Goal: Information Seeking & Learning: Learn about a topic

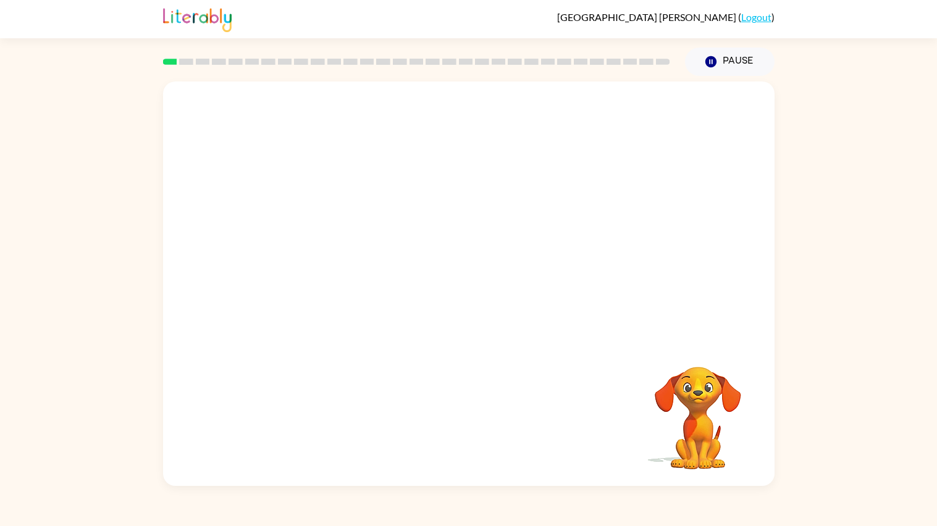
click at [433, 311] on div at bounding box center [468, 211] width 611 height 259
click at [766, 461] on div "Your browser must support playing .mp4 files to use Literably. Please try using…" at bounding box center [468, 284] width 611 height 405
click at [298, 269] on video "Your browser must support playing .mp4 files to use Literably. Please try using…" at bounding box center [468, 211] width 611 height 259
click at [294, 275] on video "Your browser must support playing .mp4 files to use Literably. Please try using…" at bounding box center [468, 211] width 611 height 259
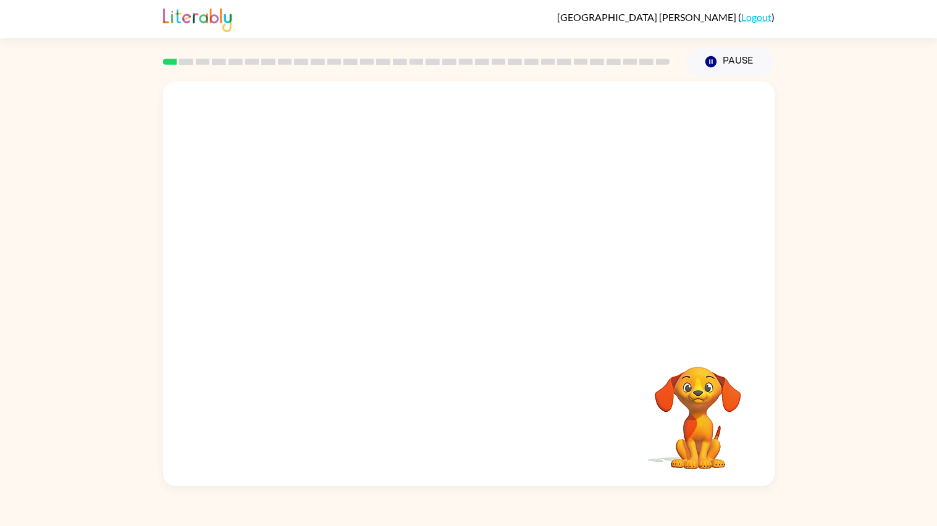
click at [294, 275] on video "Your browser must support playing .mp4 files to use Literably. Please try using…" at bounding box center [468, 211] width 611 height 259
click at [651, 159] on video "Your browser must support playing .mp4 files to use Literably. Please try using…" at bounding box center [468, 211] width 611 height 259
click at [461, 294] on icon "button" at bounding box center [469, 290] width 22 height 22
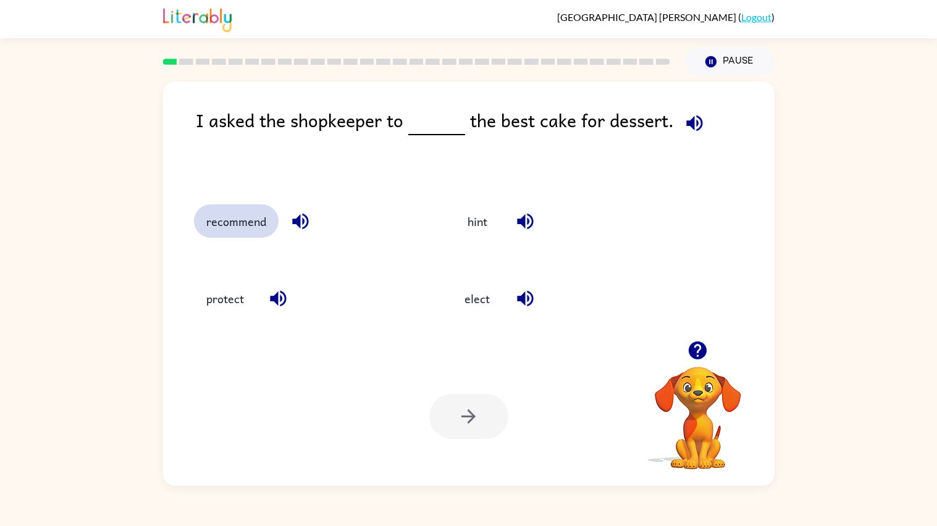
click at [232, 237] on button "recommend" at bounding box center [236, 220] width 85 height 33
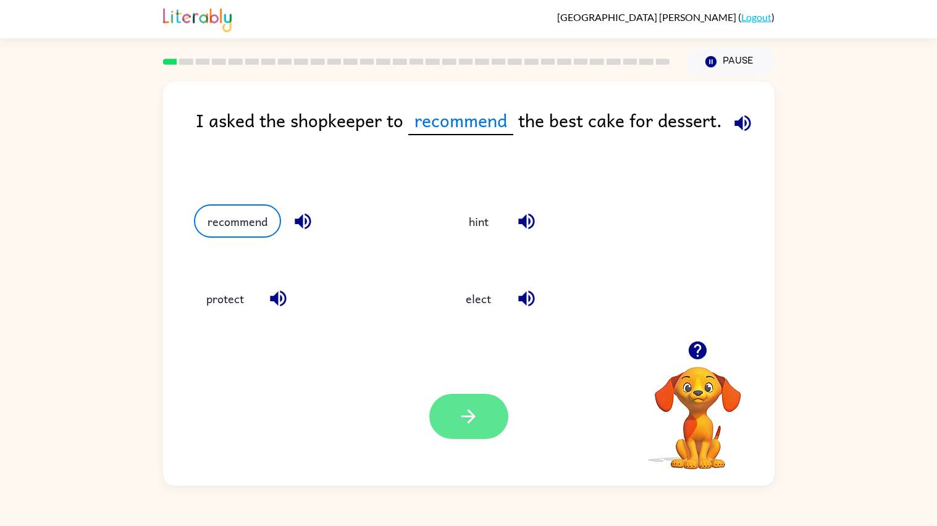
click at [500, 427] on button "button" at bounding box center [468, 416] width 79 height 45
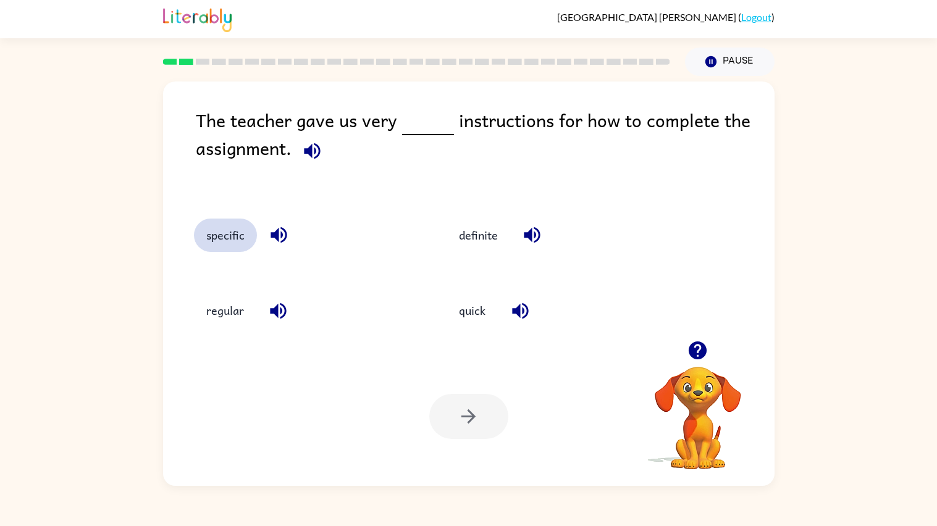
click at [228, 237] on button "specific" at bounding box center [225, 235] width 63 height 33
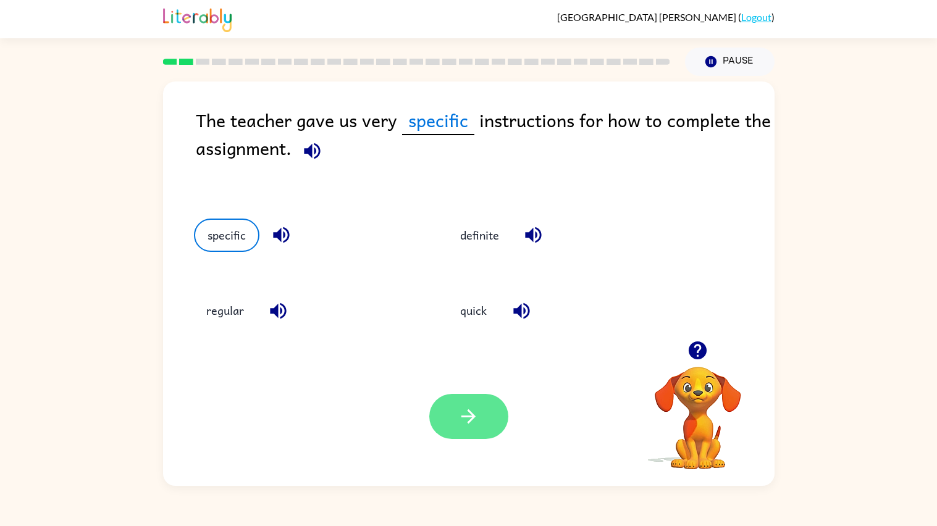
click at [456, 435] on button "button" at bounding box center [468, 416] width 79 height 45
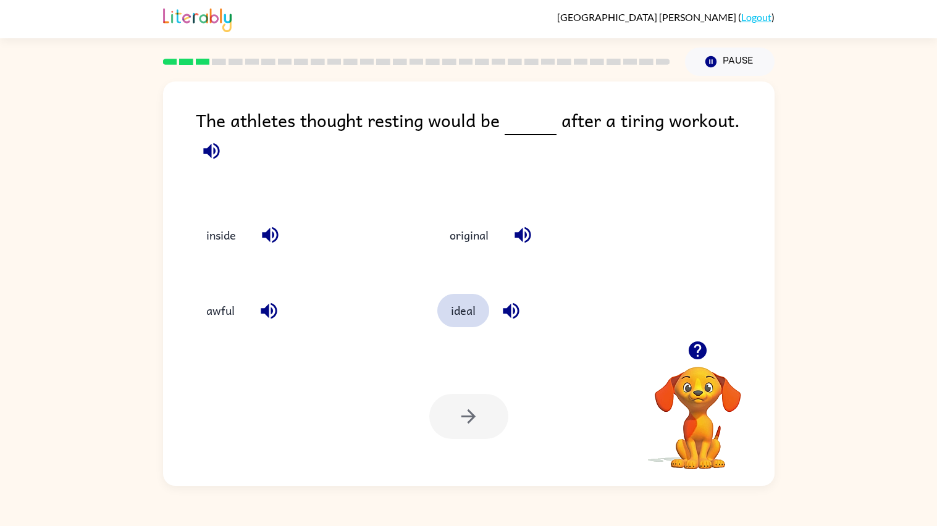
click at [451, 295] on button "ideal" at bounding box center [463, 310] width 52 height 33
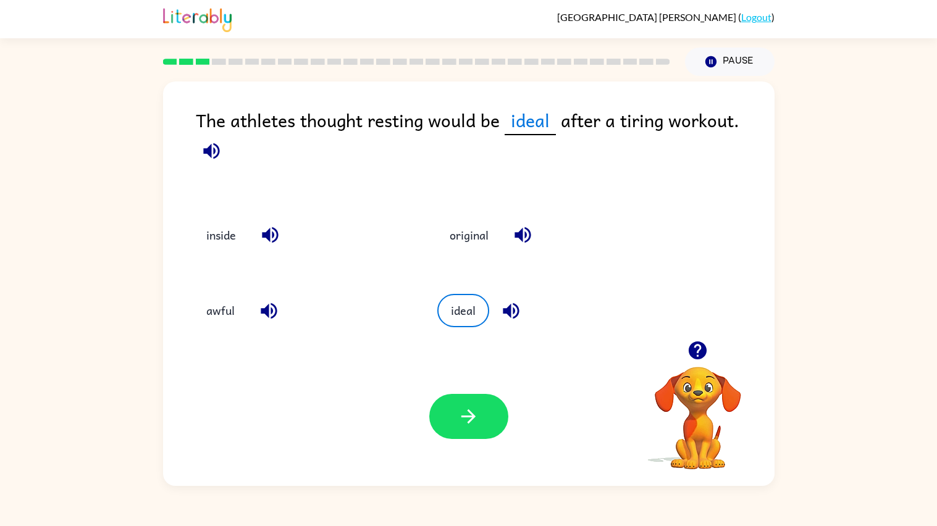
click at [461, 378] on div "Your browser must support playing .mp4 files to use Literably. Please try using…" at bounding box center [468, 416] width 611 height 139
click at [468, 406] on icon "button" at bounding box center [469, 417] width 22 height 22
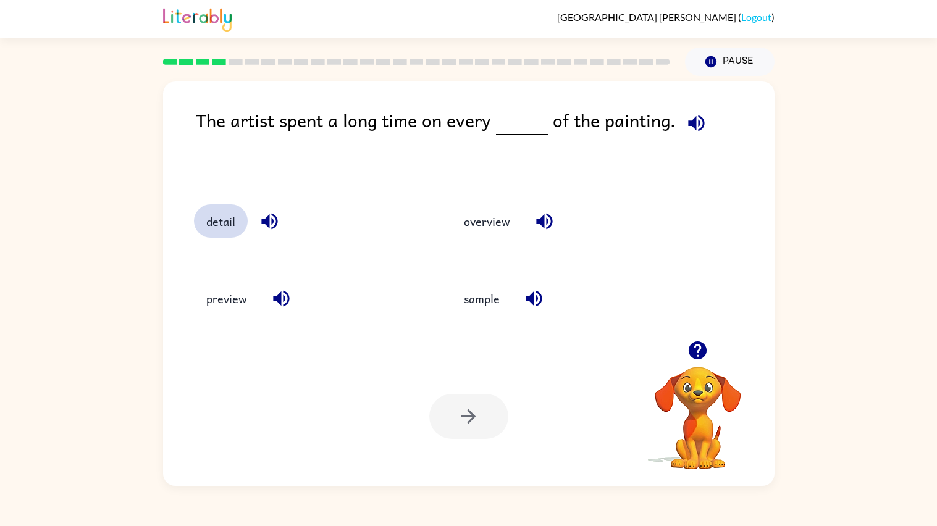
click at [222, 233] on button "detail" at bounding box center [221, 220] width 54 height 33
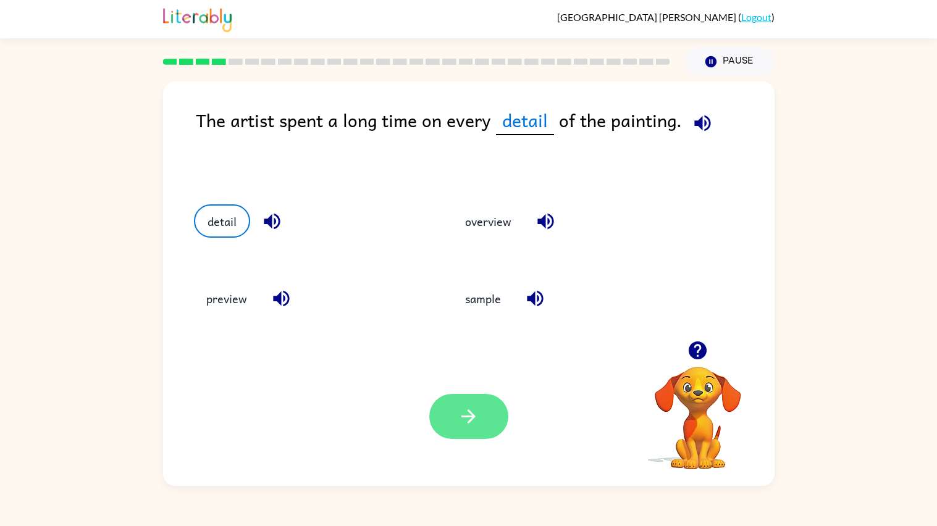
click at [455, 425] on button "button" at bounding box center [468, 416] width 79 height 45
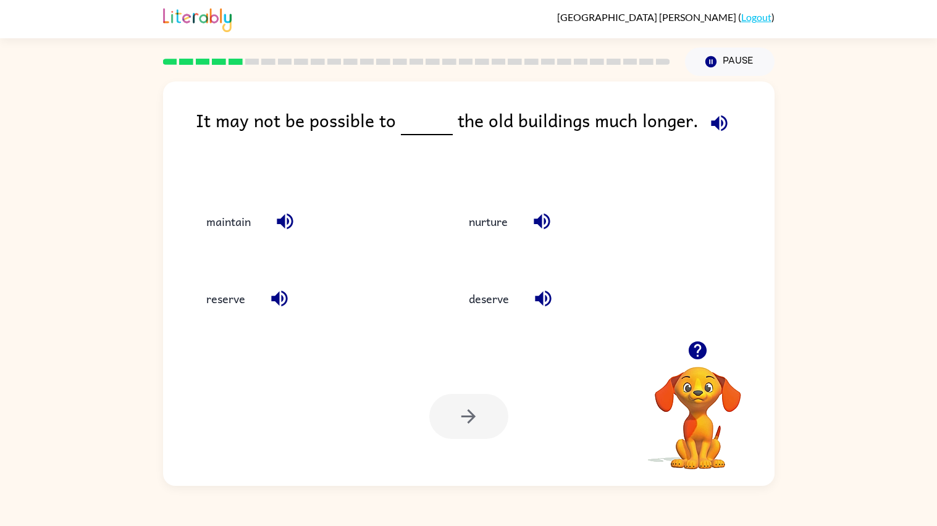
click at [350, 119] on div "It may not be possible to the old buildings much longer." at bounding box center [485, 142] width 579 height 73
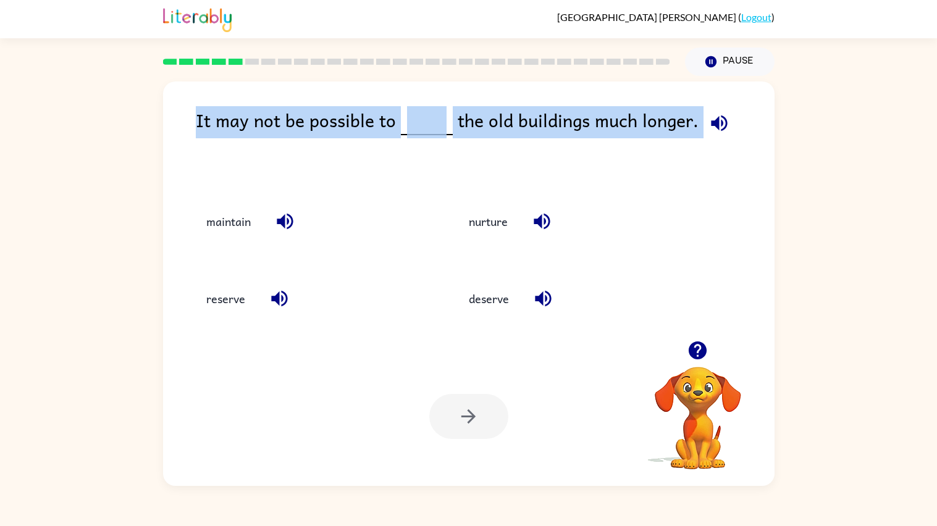
click at [350, 119] on div "It may not be possible to the old buildings much longer." at bounding box center [485, 142] width 579 height 73
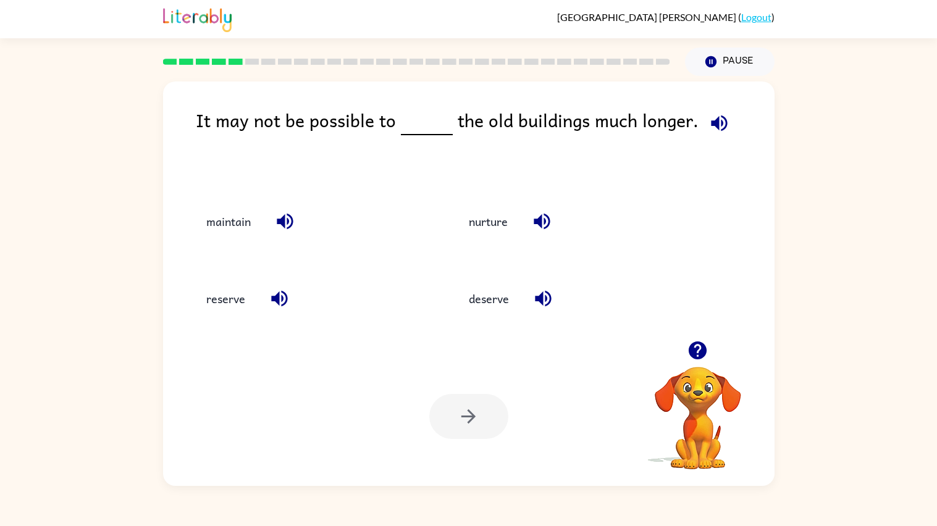
click at [350, 119] on div "It may not be possible to the old buildings much longer." at bounding box center [485, 142] width 579 height 73
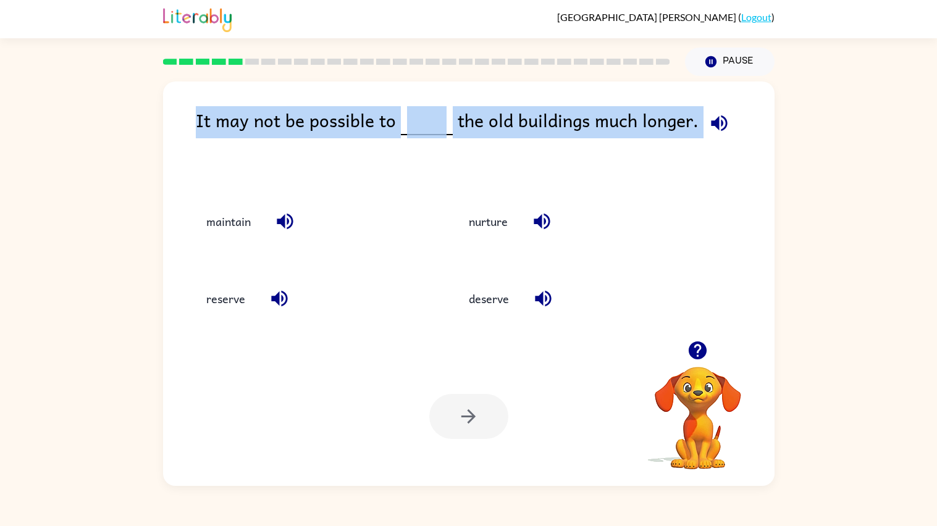
click at [350, 119] on div "It may not be possible to the old buildings much longer." at bounding box center [485, 142] width 579 height 73
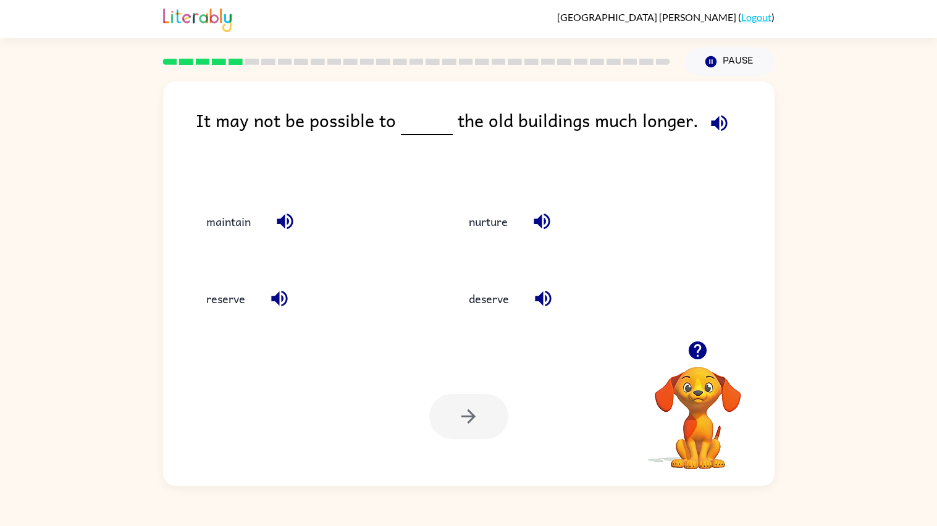
click at [350, 119] on div "It may not be possible to the old buildings much longer." at bounding box center [485, 142] width 579 height 73
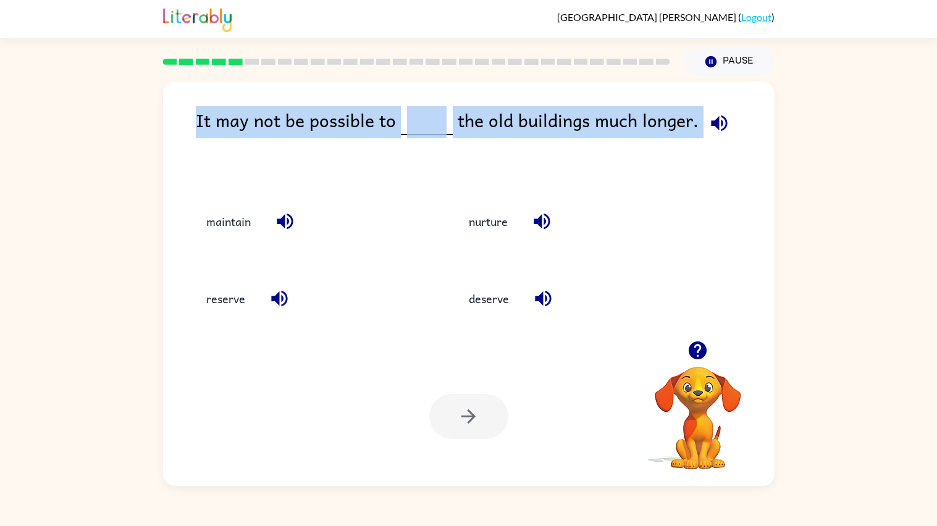
click at [350, 120] on div "It may not be possible to the old buildings much longer." at bounding box center [485, 142] width 579 height 73
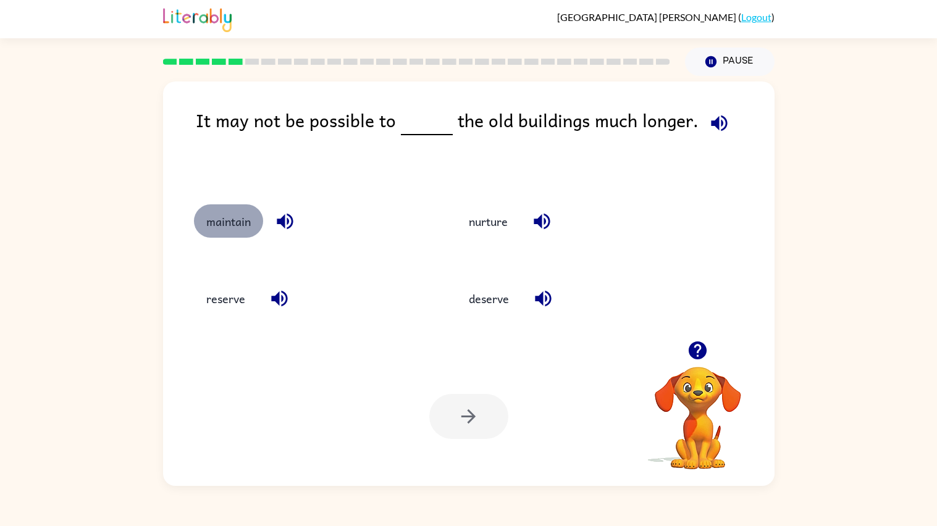
click at [244, 224] on button "maintain" at bounding box center [228, 220] width 69 height 33
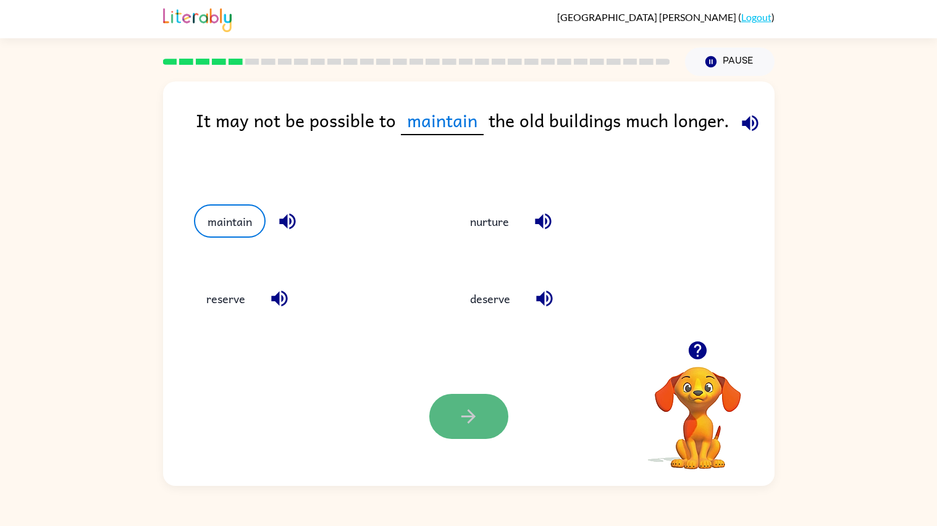
click at [460, 401] on button "button" at bounding box center [468, 416] width 79 height 45
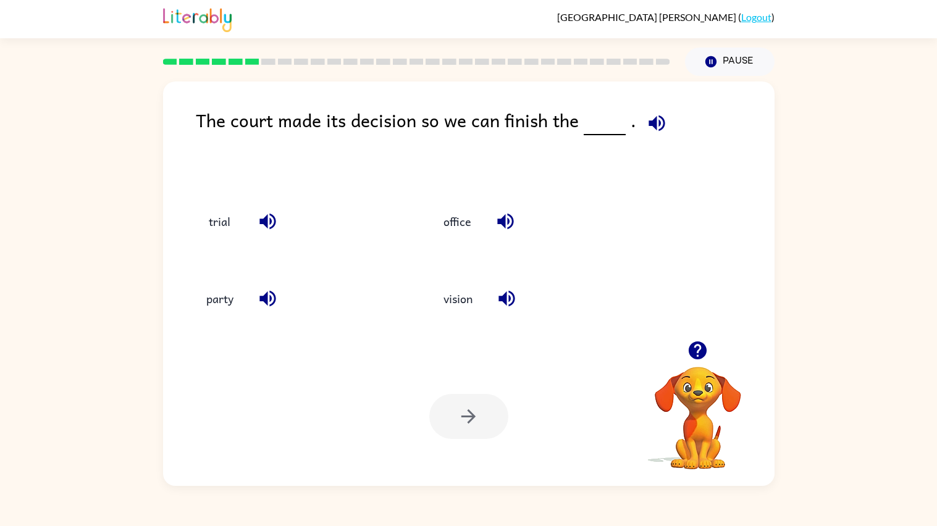
click at [253, 230] on button "button" at bounding box center [267, 221] width 31 height 31
click at [231, 209] on button "trial" at bounding box center [220, 220] width 52 height 33
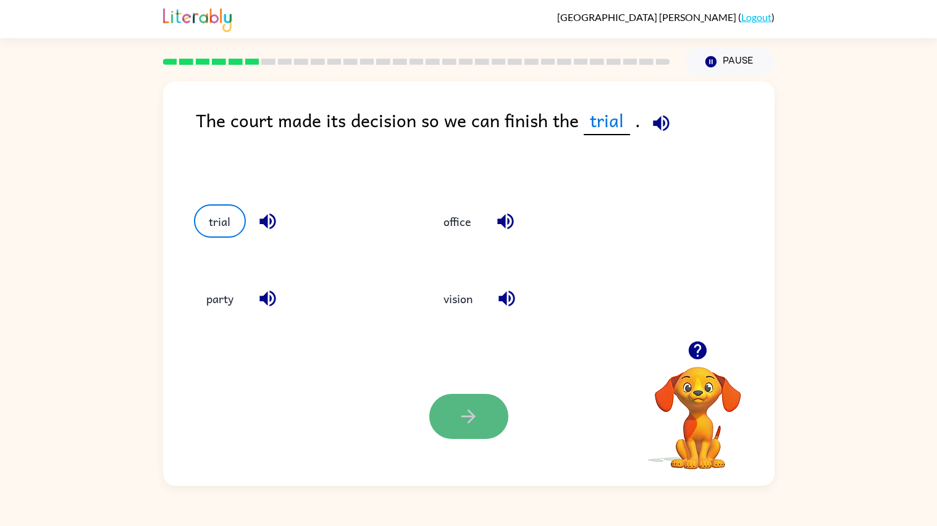
click at [494, 413] on button "button" at bounding box center [468, 416] width 79 height 45
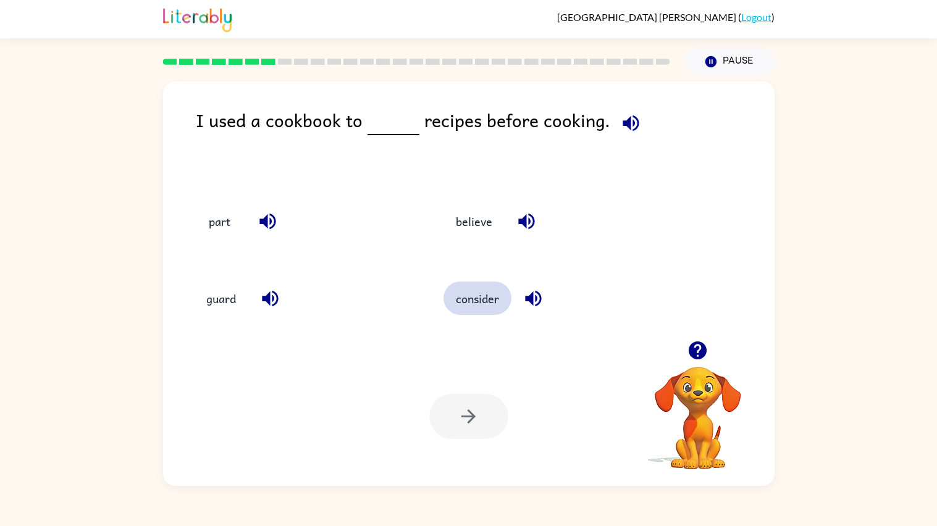
click at [489, 290] on button "consider" at bounding box center [477, 298] width 68 height 33
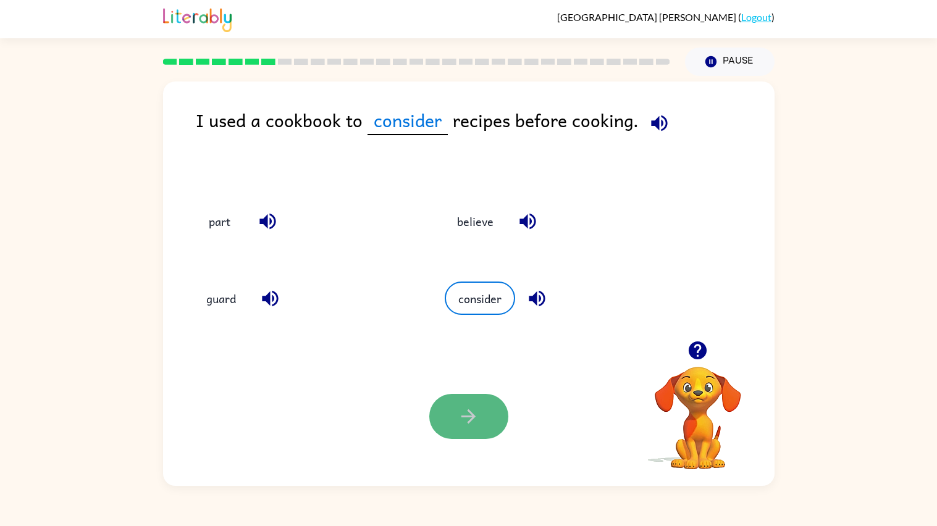
click at [472, 403] on button "button" at bounding box center [468, 416] width 79 height 45
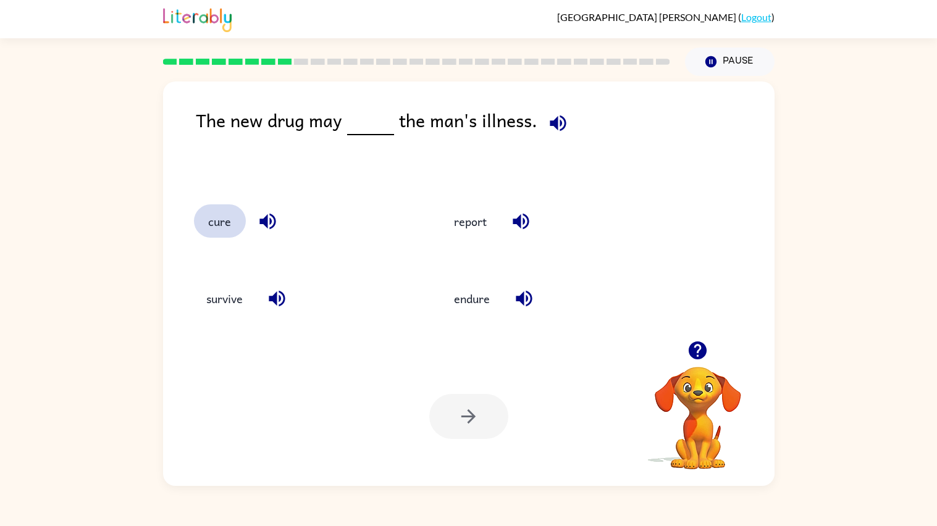
click at [222, 221] on button "cure" at bounding box center [220, 220] width 52 height 33
click at [463, 425] on icon "button" at bounding box center [469, 417] width 22 height 22
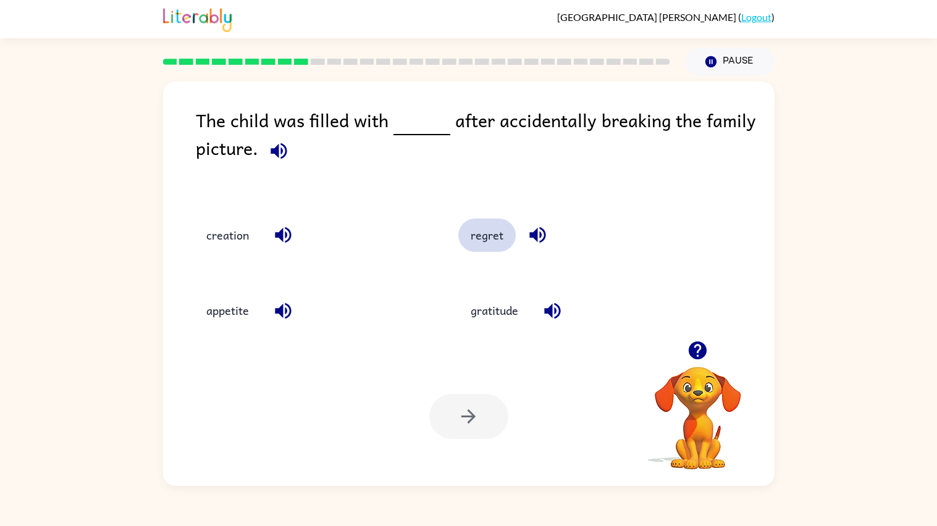
click at [493, 246] on button "regret" at bounding box center [486, 235] width 57 height 33
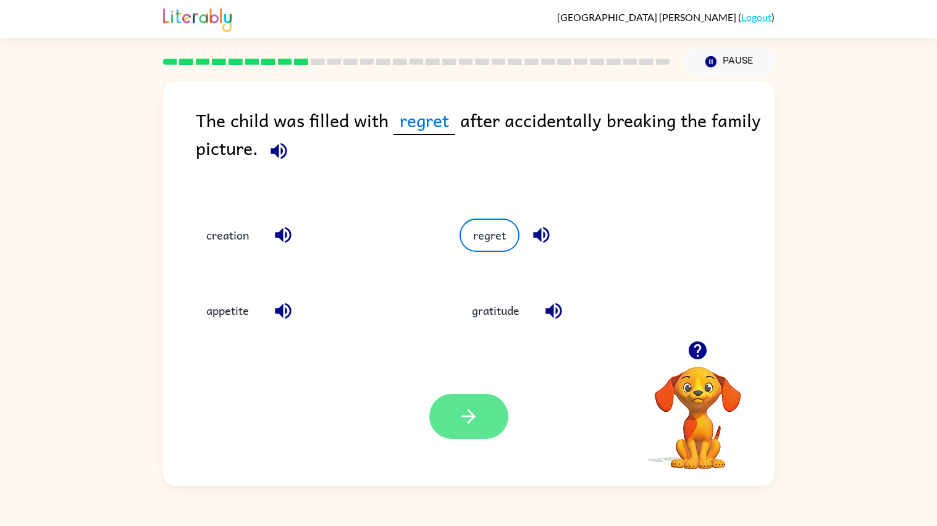
click at [464, 408] on icon "button" at bounding box center [469, 417] width 22 height 22
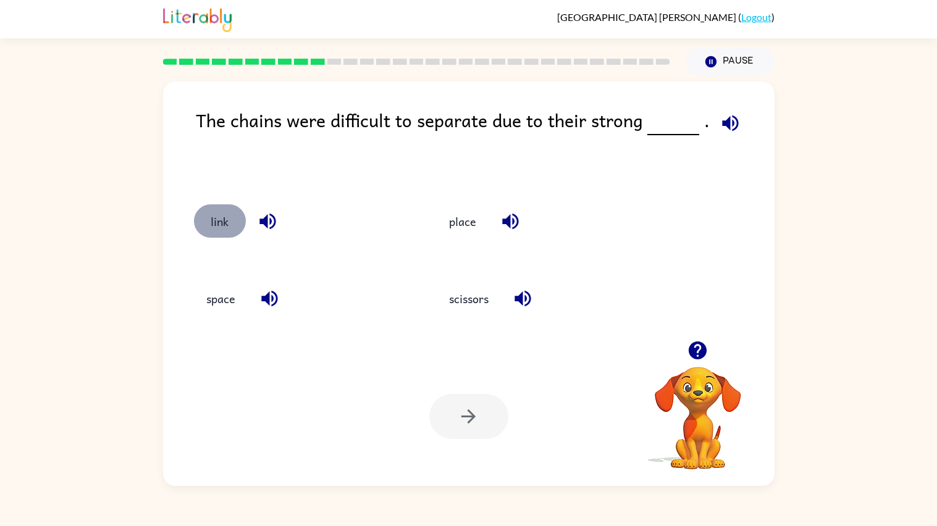
click at [229, 229] on button "link" at bounding box center [220, 220] width 52 height 33
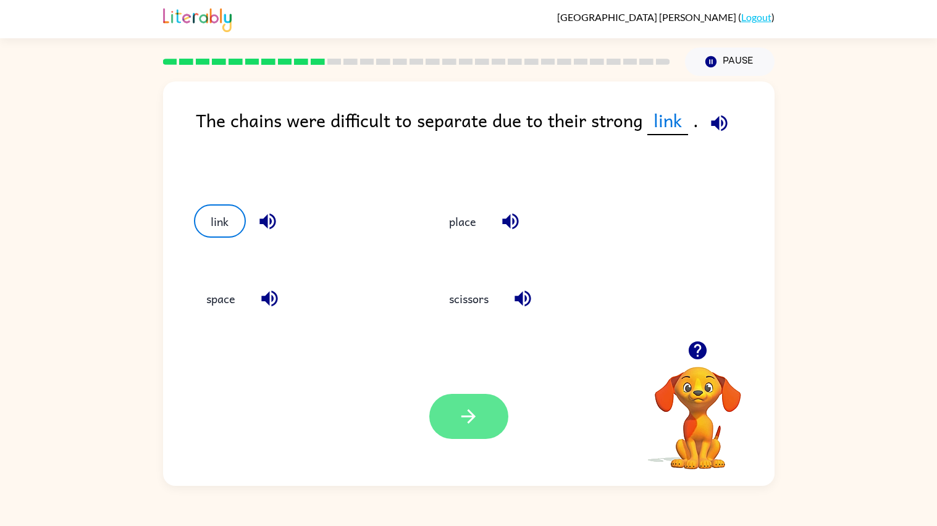
click at [476, 409] on icon "button" at bounding box center [469, 417] width 22 height 22
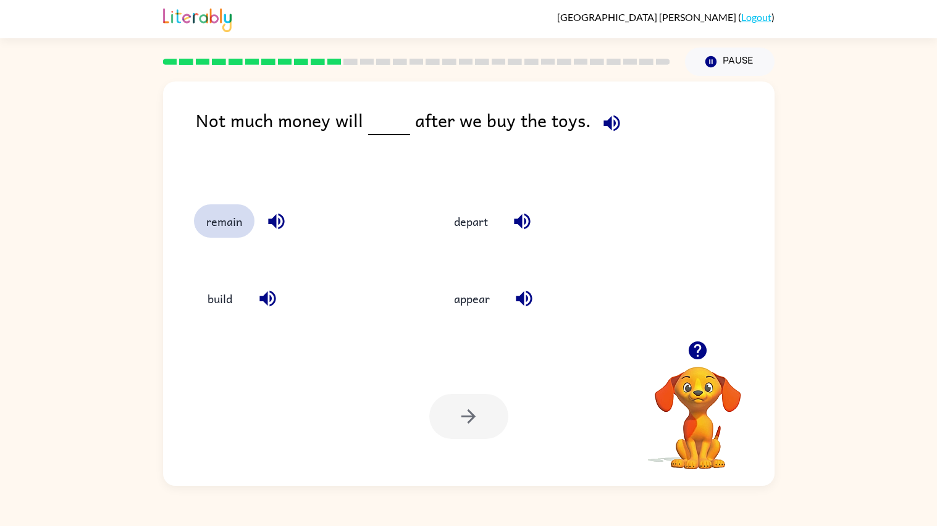
click at [218, 230] on button "remain" at bounding box center [224, 220] width 61 height 33
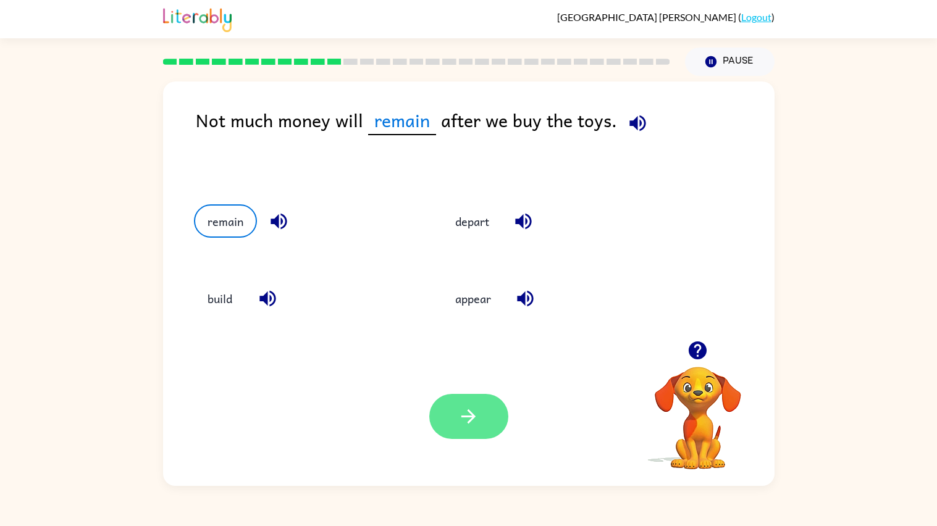
click at [465, 411] on icon "button" at bounding box center [469, 417] width 22 height 22
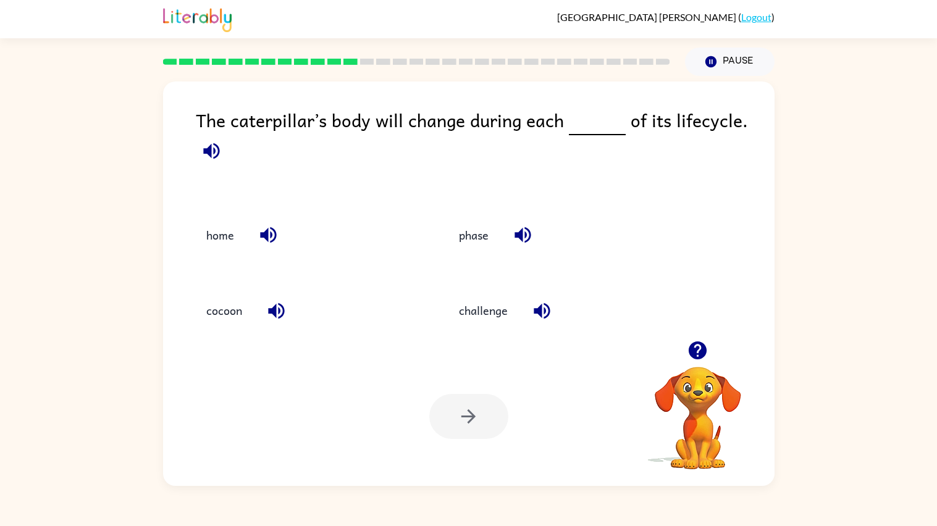
click at [465, 411] on div at bounding box center [468, 416] width 79 height 45
click at [460, 235] on button "phase" at bounding box center [474, 235] width 54 height 33
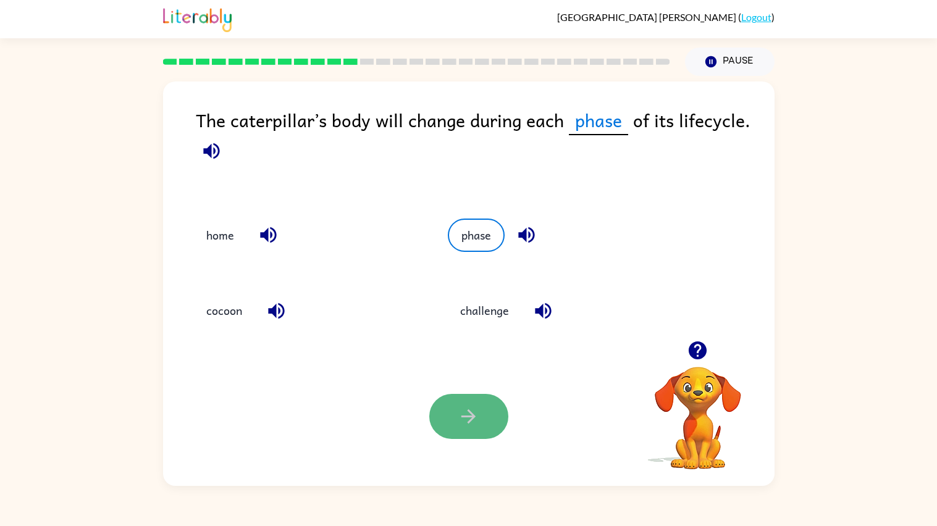
click at [455, 399] on button "button" at bounding box center [468, 416] width 79 height 45
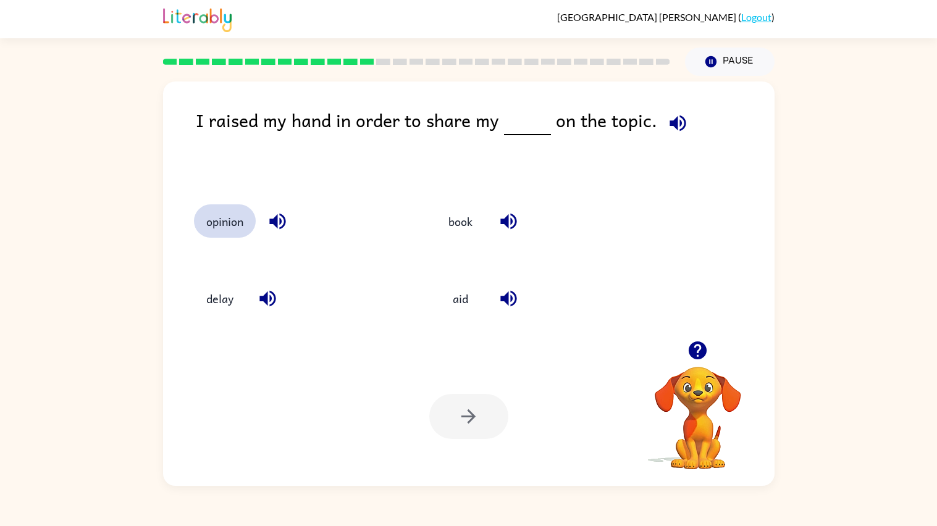
click at [229, 238] on button "opinion" at bounding box center [225, 220] width 62 height 33
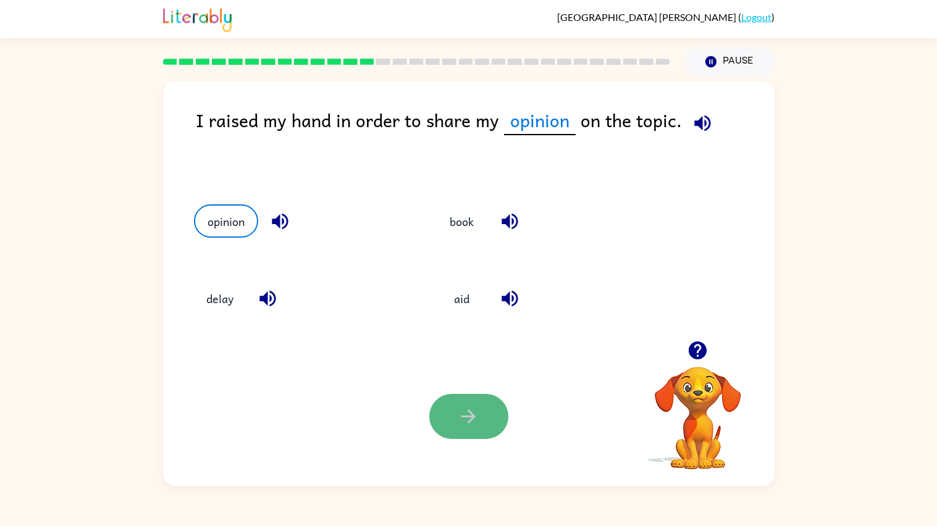
click at [445, 411] on button "button" at bounding box center [468, 416] width 79 height 45
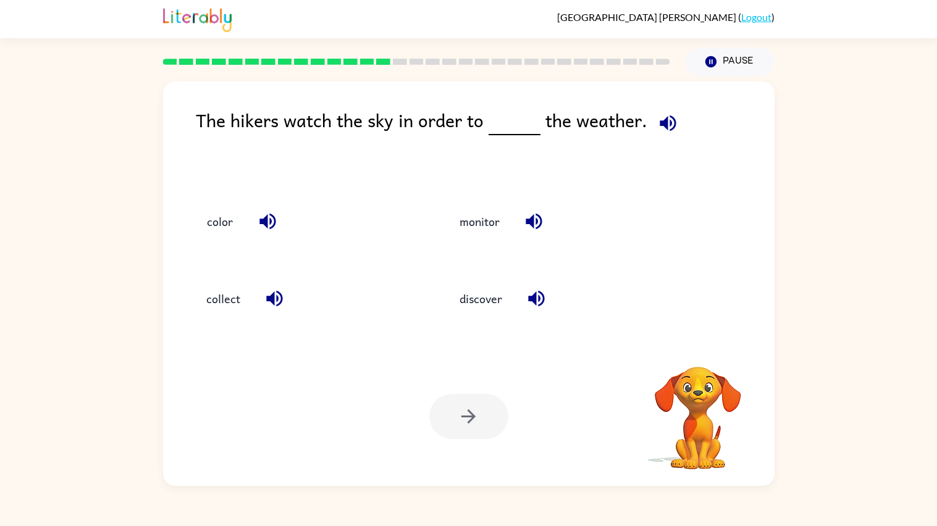
click at [429, 120] on div "The hikers watch the sky in order to the weather." at bounding box center [485, 142] width 579 height 73
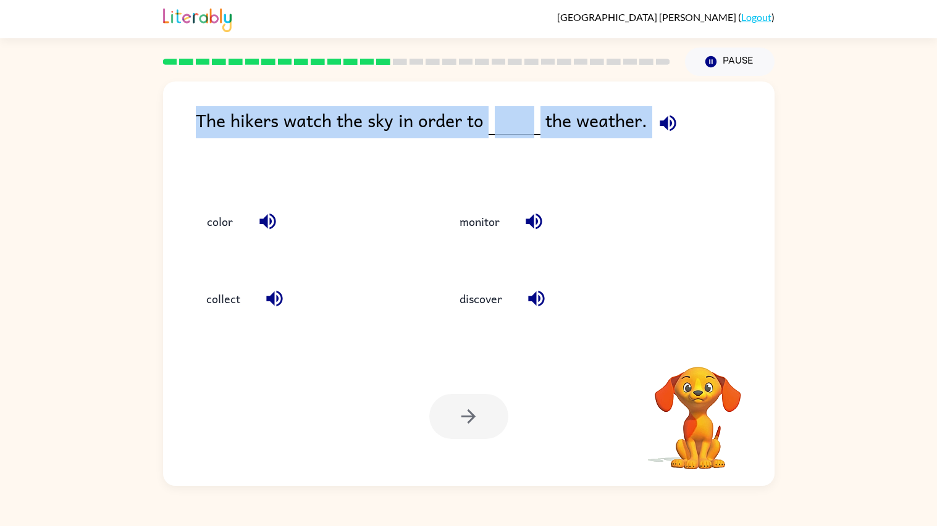
click at [429, 120] on div "The hikers watch the sky in order to the weather." at bounding box center [485, 142] width 579 height 73
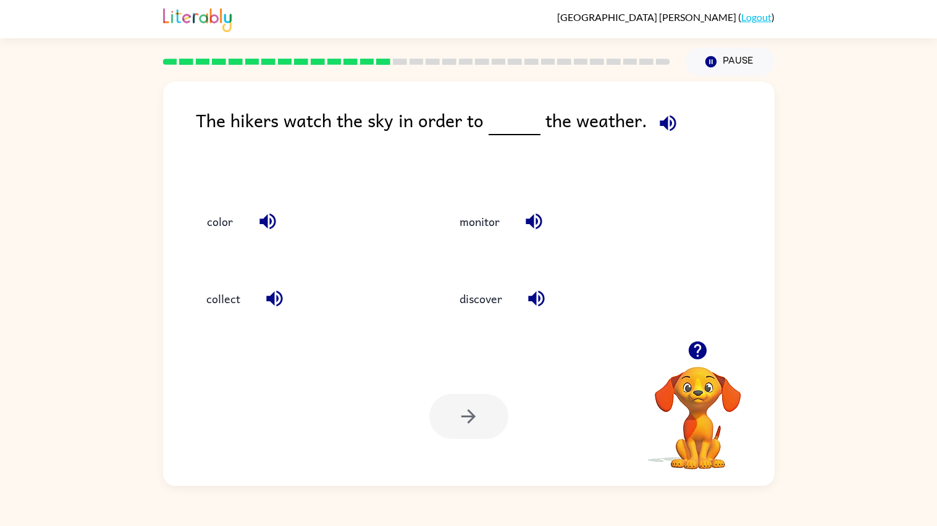
click at [429, 120] on div "The hikers watch the sky in order to the weather." at bounding box center [485, 142] width 579 height 73
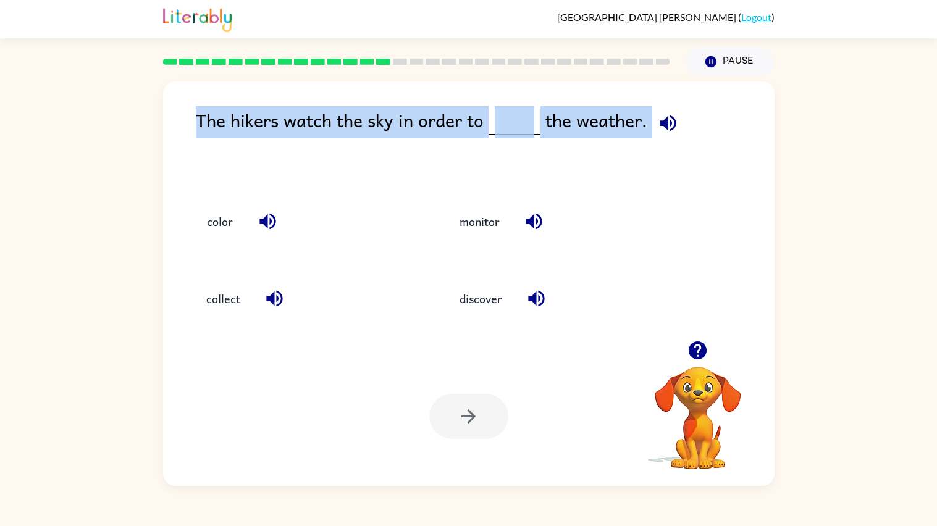
click at [429, 120] on div "The hikers watch the sky in order to the weather." at bounding box center [485, 142] width 579 height 73
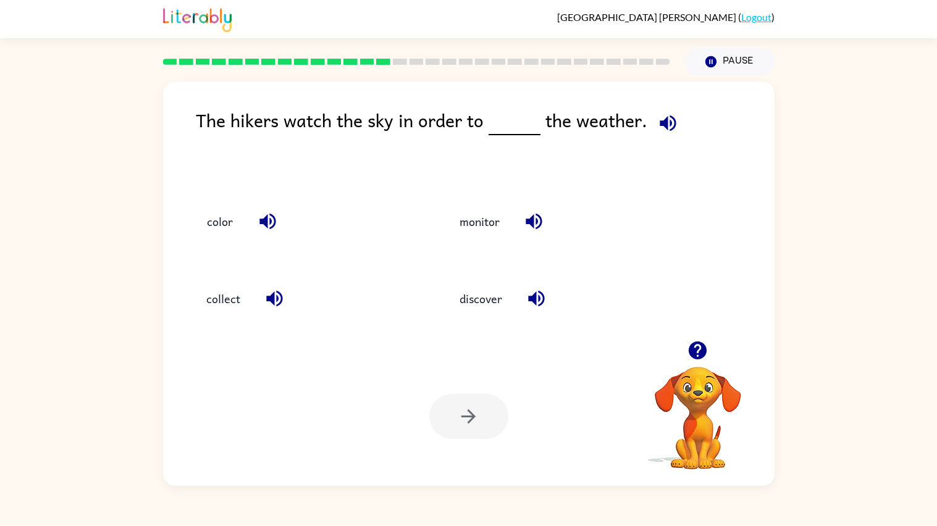
click at [429, 120] on div "The hikers watch the sky in order to the weather." at bounding box center [485, 142] width 579 height 73
click at [479, 225] on button "monitor" at bounding box center [479, 220] width 65 height 33
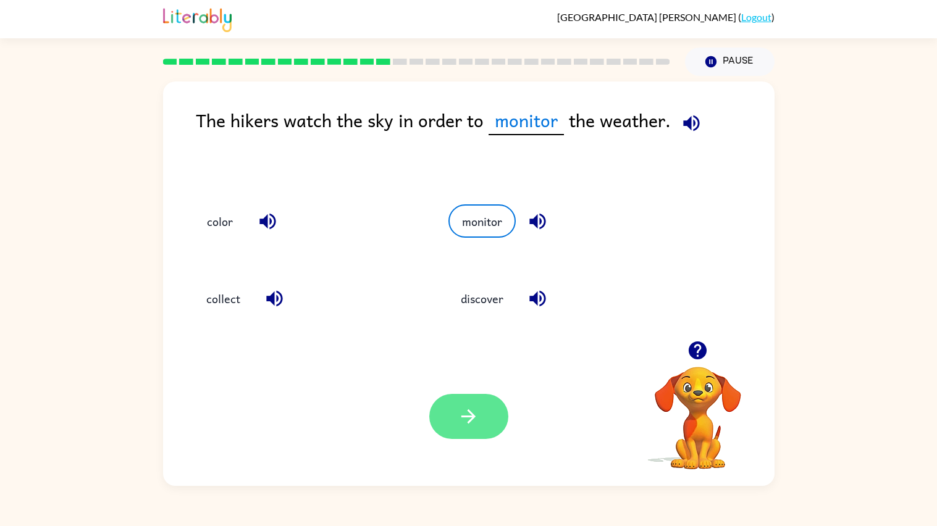
click at [476, 433] on button "button" at bounding box center [468, 416] width 79 height 45
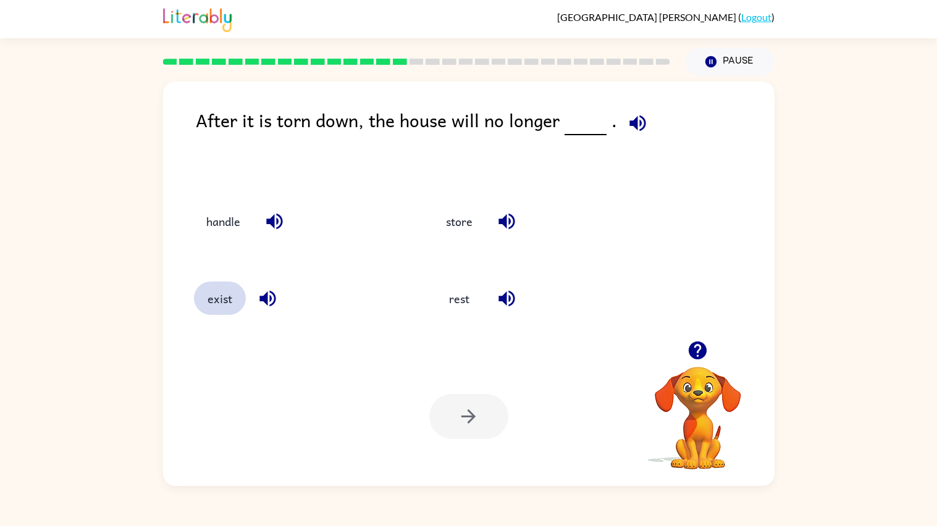
click at [230, 294] on button "exist" at bounding box center [220, 298] width 52 height 33
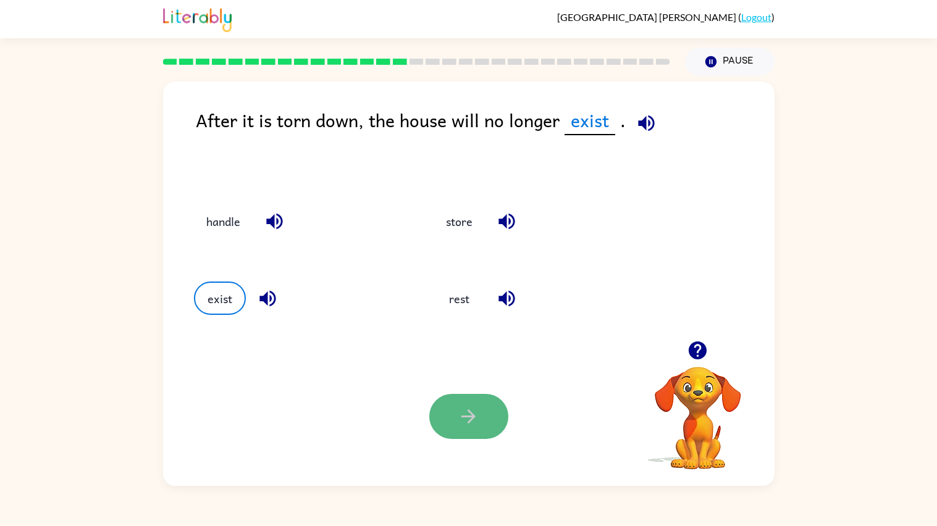
click at [484, 425] on button "button" at bounding box center [468, 416] width 79 height 45
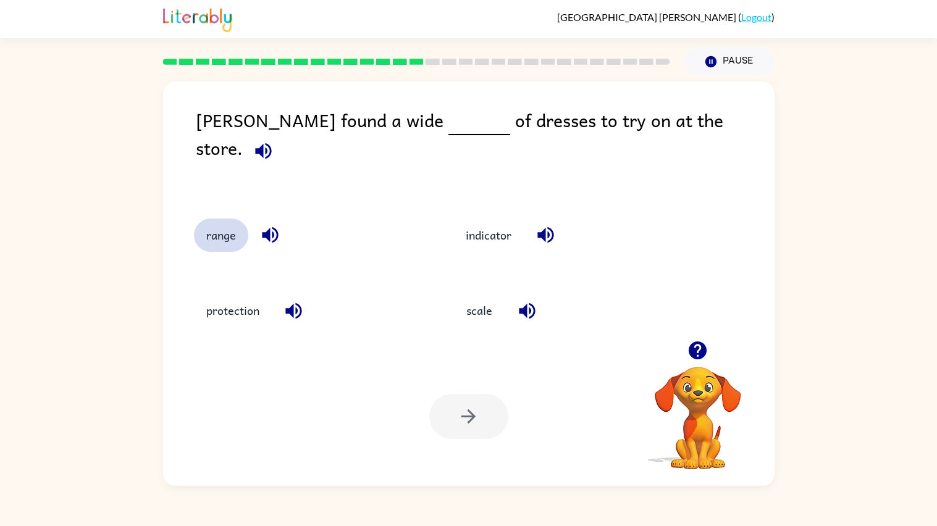
click at [227, 228] on button "range" at bounding box center [221, 235] width 54 height 33
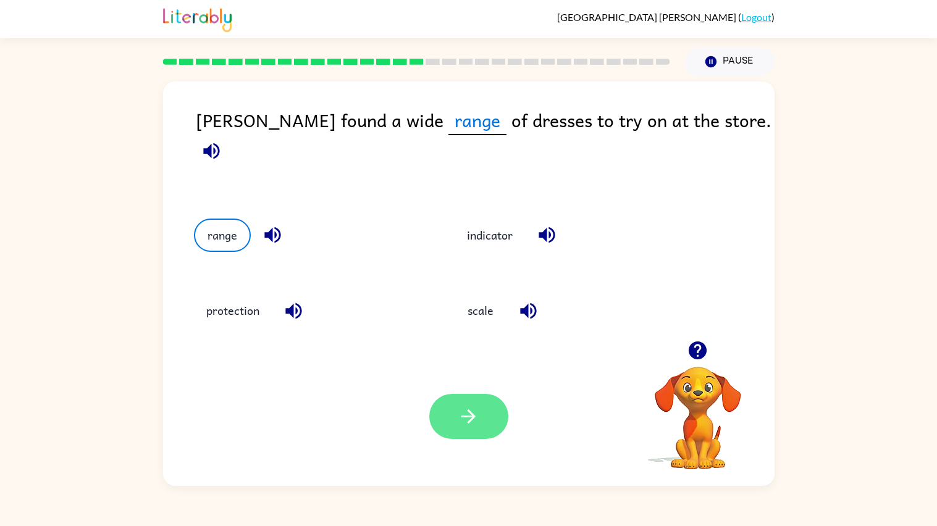
click at [481, 409] on button "button" at bounding box center [468, 416] width 79 height 45
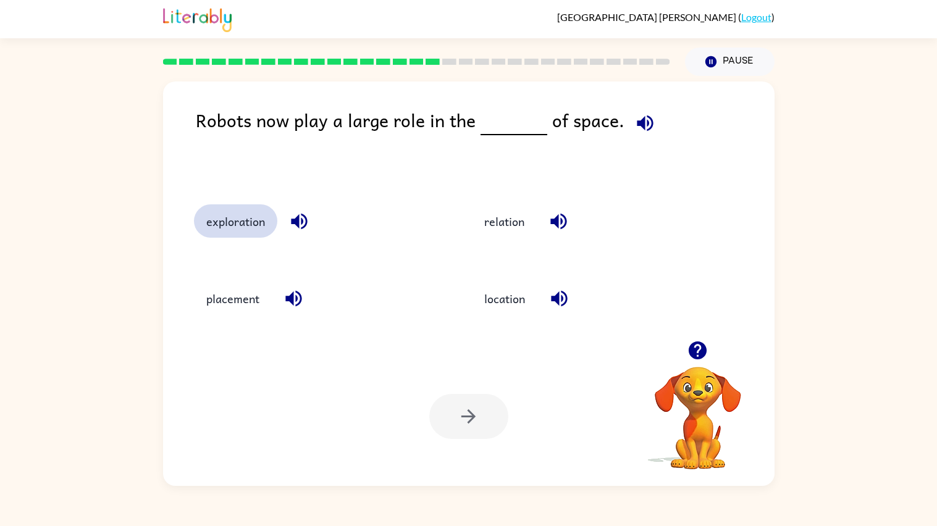
click at [262, 237] on button "exploration" at bounding box center [235, 220] width 83 height 33
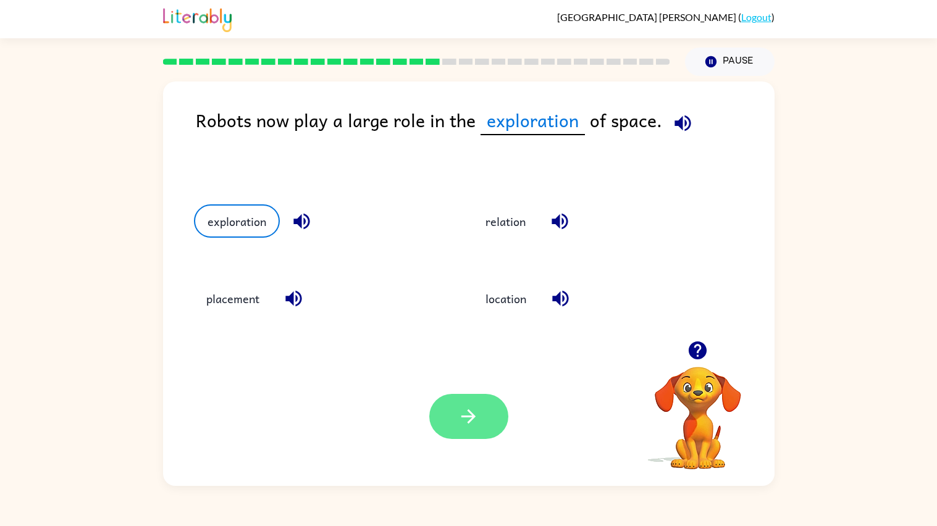
click at [493, 423] on button "button" at bounding box center [468, 416] width 79 height 45
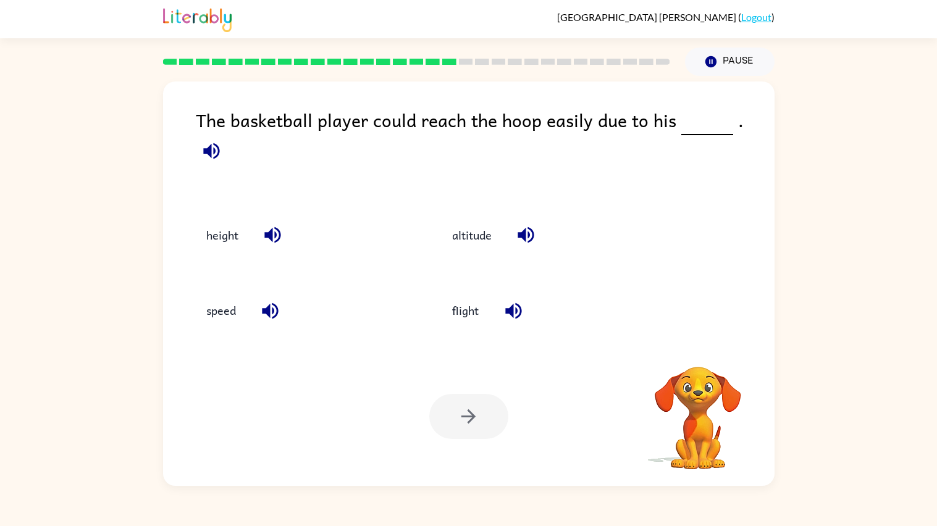
click at [493, 423] on div at bounding box center [468, 416] width 79 height 45
click at [214, 225] on button "height" at bounding box center [222, 235] width 57 height 33
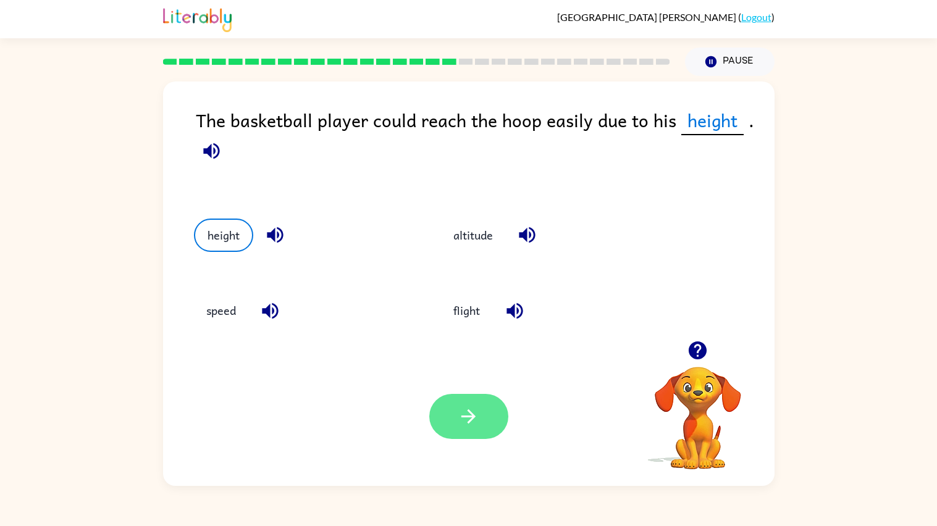
click at [480, 400] on button "button" at bounding box center [468, 416] width 79 height 45
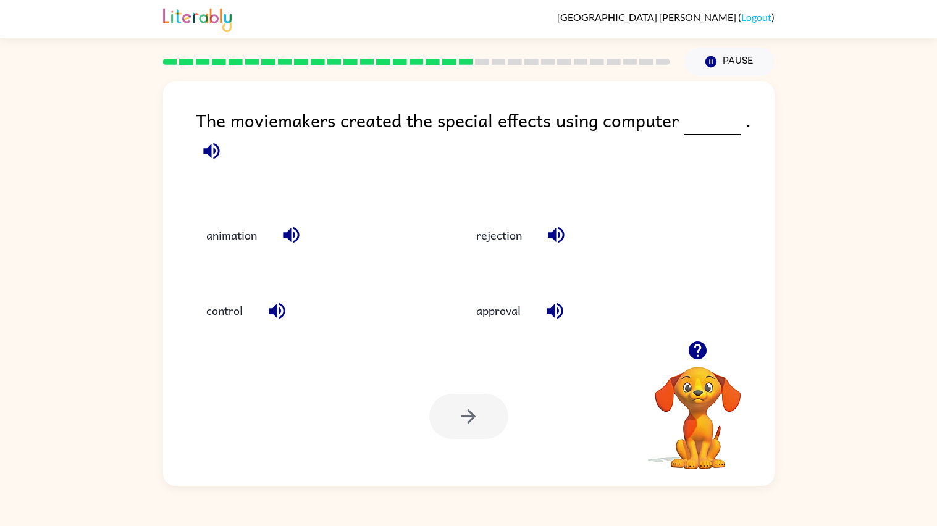
click at [455, 127] on div "The moviemakers created the special effects using computer ." at bounding box center [485, 150] width 579 height 88
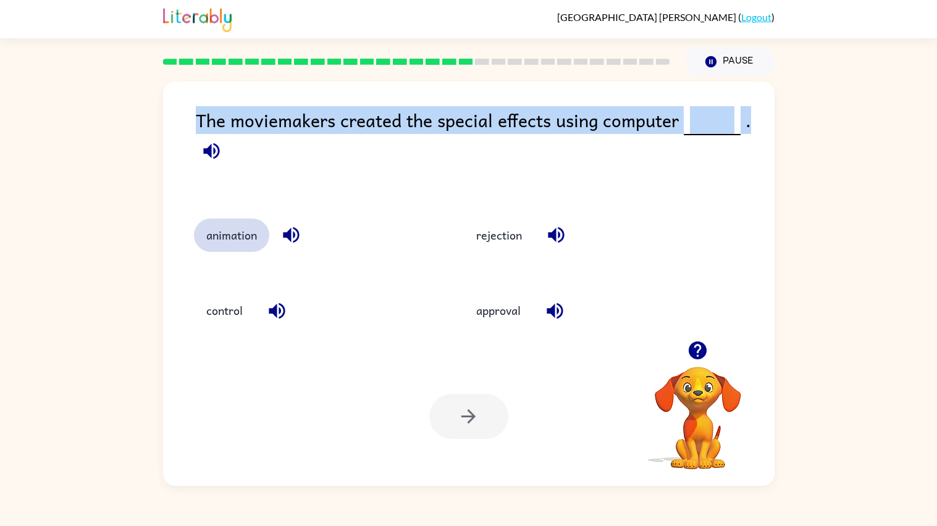
click at [239, 233] on button "animation" at bounding box center [231, 235] width 75 height 33
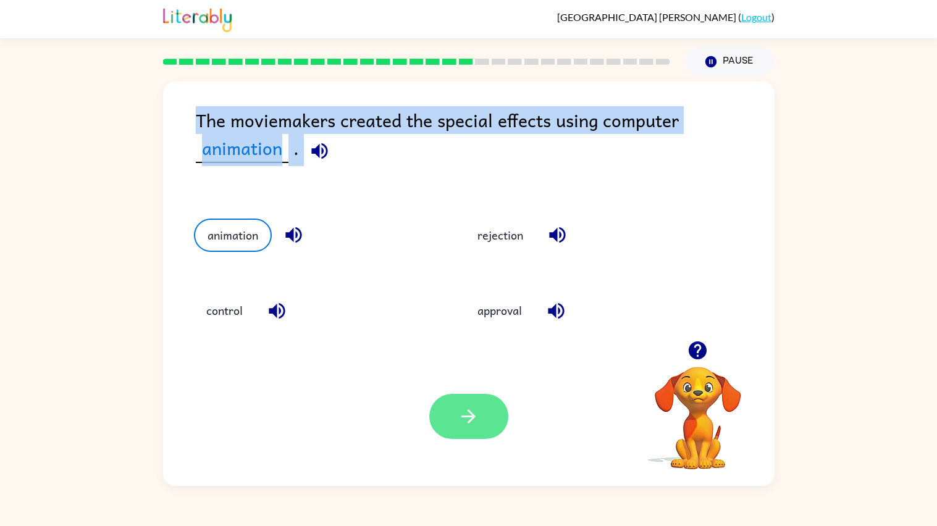
click at [453, 427] on button "button" at bounding box center [468, 416] width 79 height 45
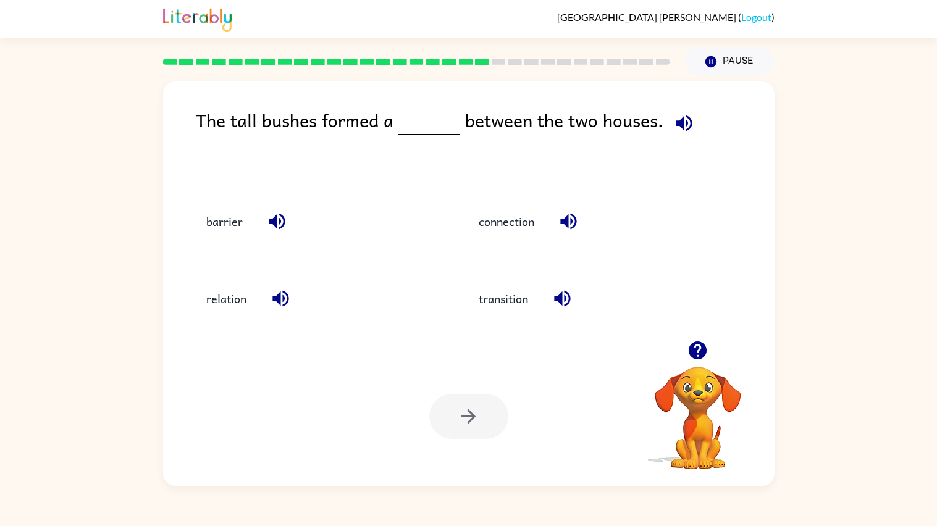
click at [449, 119] on span at bounding box center [451, 120] width 5 height 28
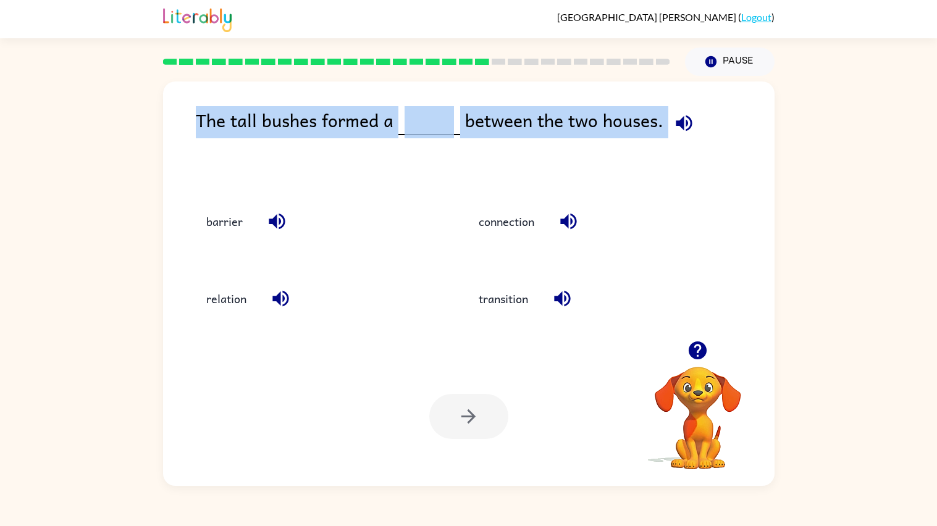
click at [449, 119] on span at bounding box center [451, 120] width 5 height 28
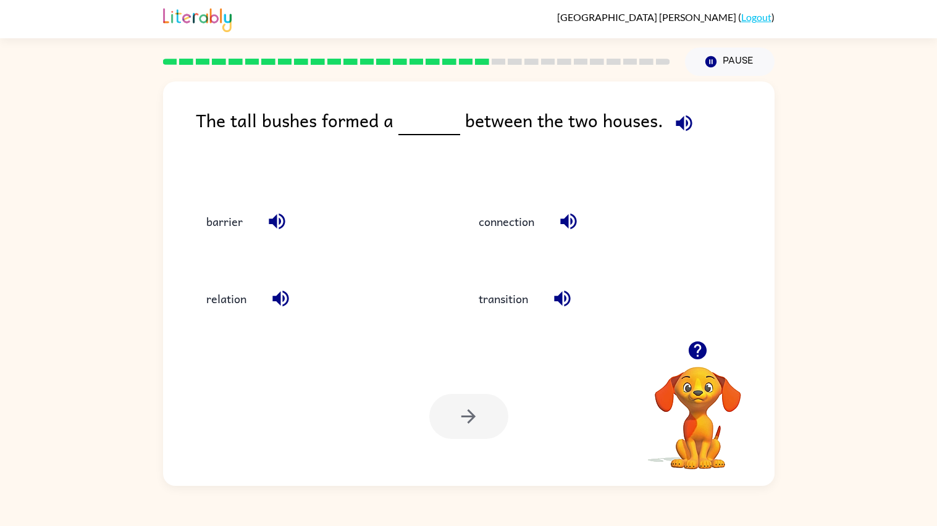
click at [449, 119] on span at bounding box center [451, 120] width 5 height 28
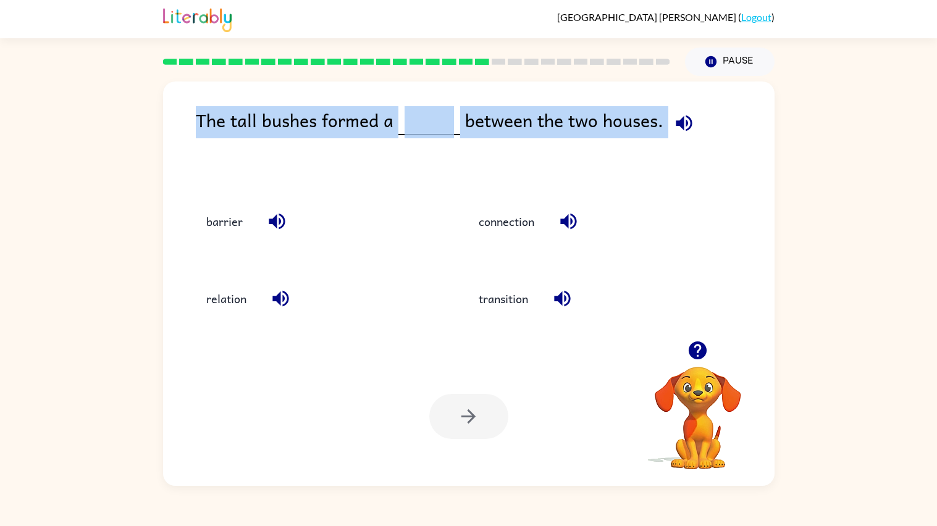
click at [449, 119] on span at bounding box center [451, 120] width 5 height 28
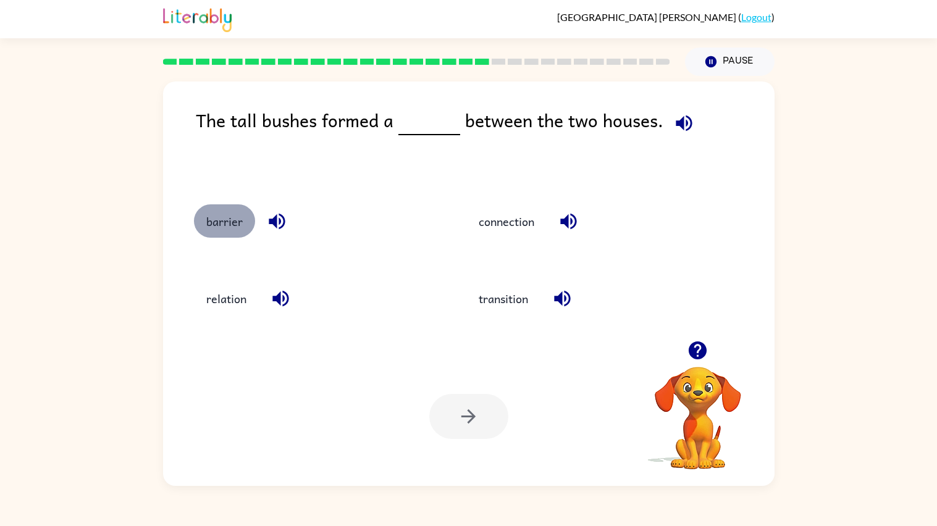
click at [226, 229] on button "barrier" at bounding box center [224, 220] width 61 height 33
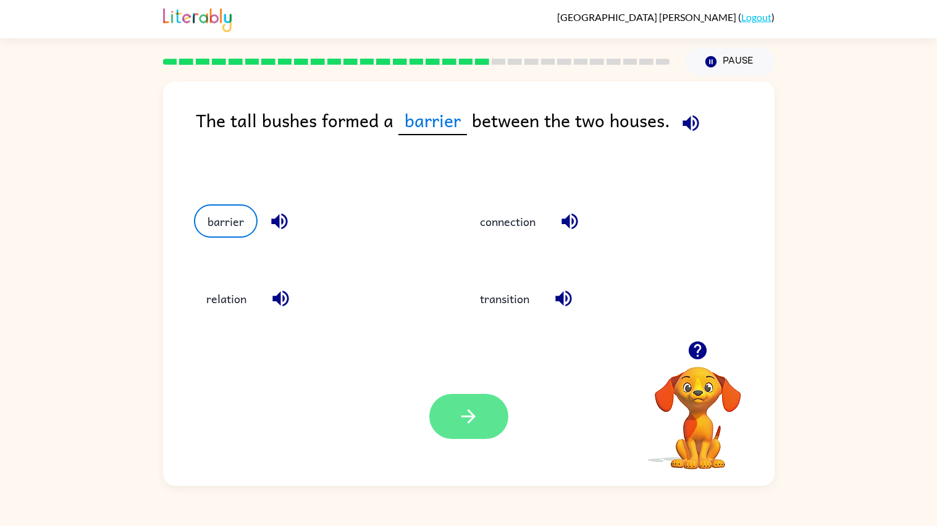
click at [476, 415] on icon "button" at bounding box center [469, 417] width 22 height 22
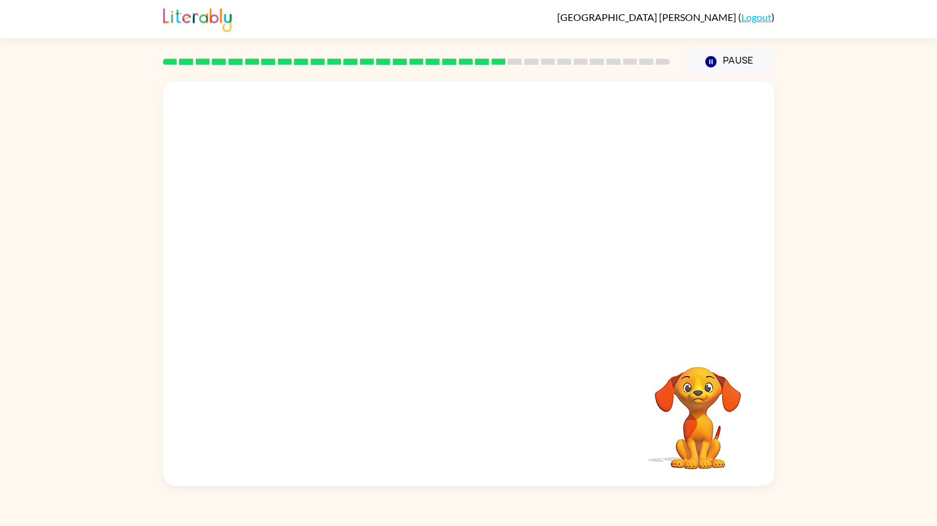
click at [476, 415] on div "Your browser must support playing .mp4 files to use Literably. Please try using…" at bounding box center [468, 284] width 611 height 405
click at [327, 288] on video "Your browser must support playing .mp4 files to use Literably. Please try using…" at bounding box center [468, 211] width 611 height 259
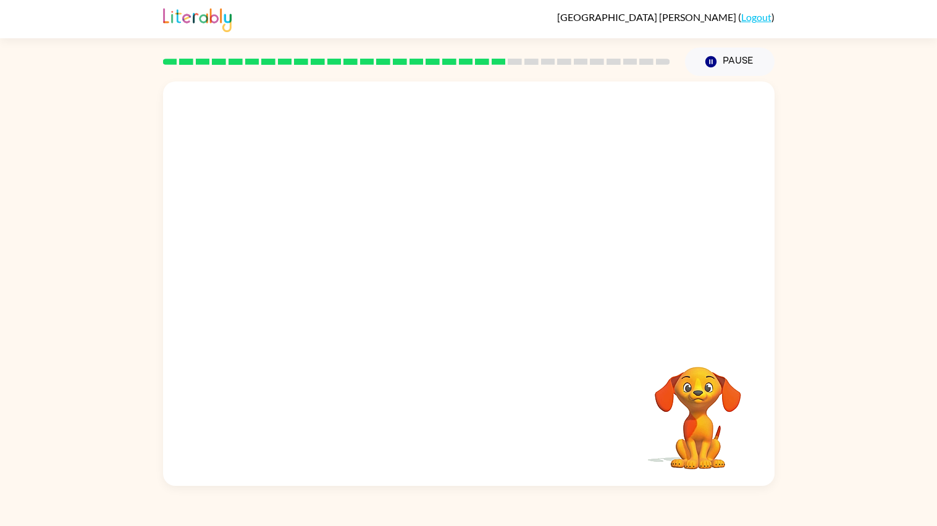
click at [327, 288] on video "Your browser must support playing .mp4 files to use Literably. Please try using…" at bounding box center [468, 211] width 611 height 259
click at [327, 290] on video "Your browser must support playing .mp4 files to use Literably. Please try using…" at bounding box center [468, 211] width 611 height 259
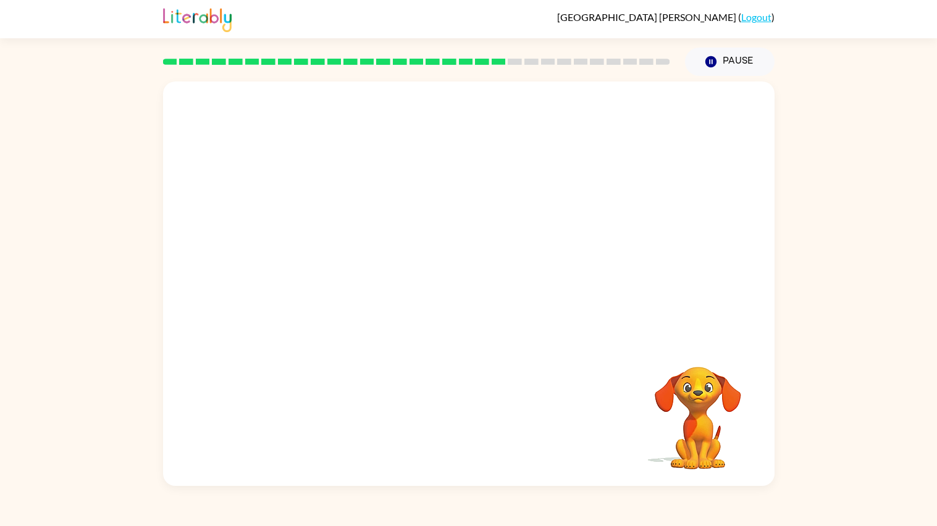
click at [327, 290] on video "Your browser must support playing .mp4 files to use Literably. Please try using…" at bounding box center [468, 211] width 611 height 259
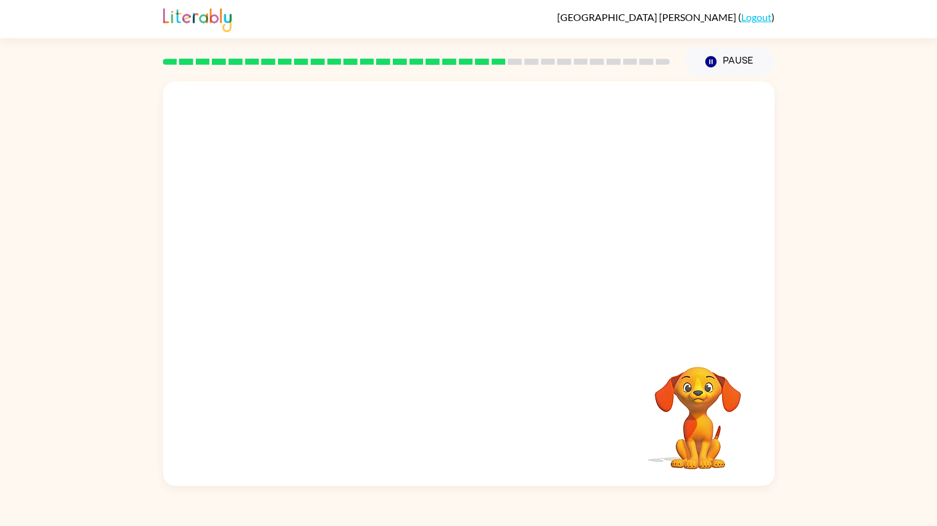
click at [327, 290] on video "Your browser must support playing .mp4 files to use Literably. Please try using…" at bounding box center [468, 211] width 611 height 259
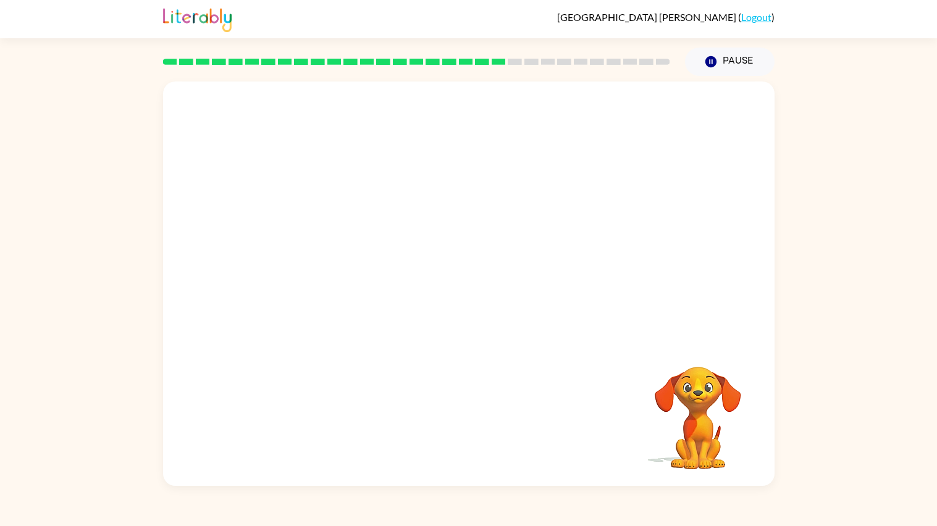
click at [327, 290] on video "Your browser must support playing .mp4 files to use Literably. Please try using…" at bounding box center [468, 211] width 611 height 259
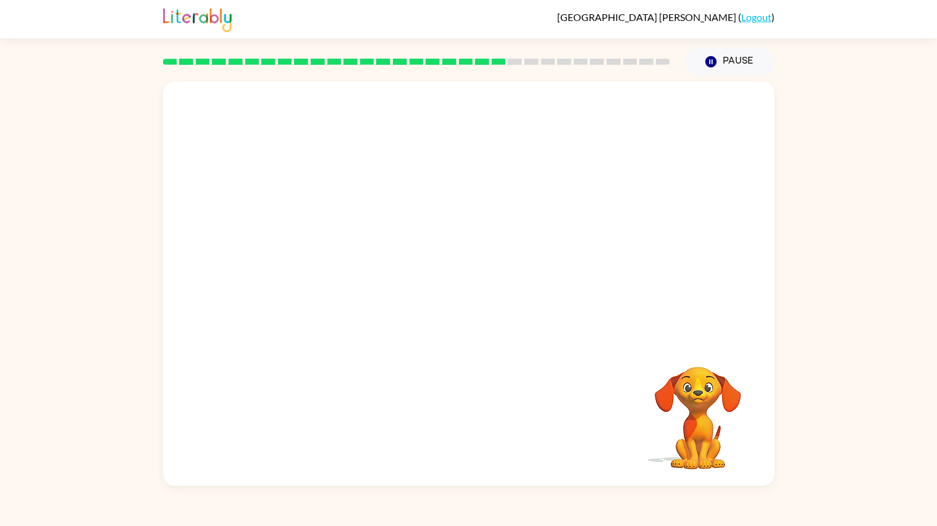
click at [327, 290] on video "Your browser must support playing .mp4 files to use Literably. Please try using…" at bounding box center [468, 211] width 611 height 259
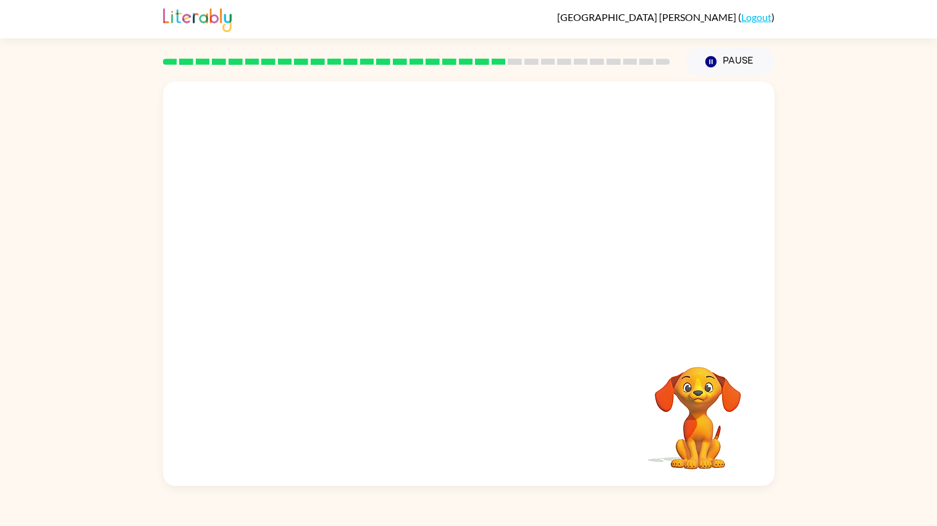
click at [327, 290] on video "Your browser must support playing .mp4 files to use Literably. Please try using…" at bounding box center [468, 211] width 611 height 259
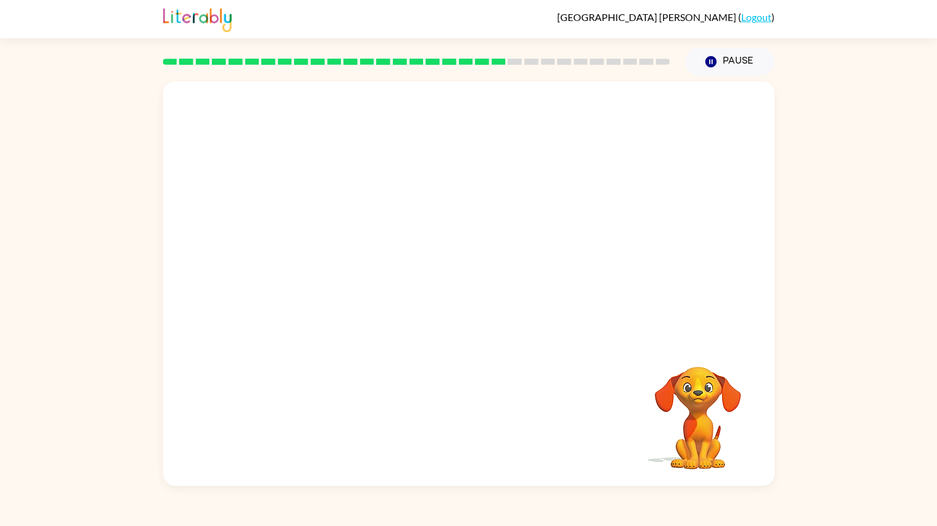
click at [327, 290] on video "Your browser must support playing .mp4 files to use Literably. Please try using…" at bounding box center [468, 211] width 611 height 259
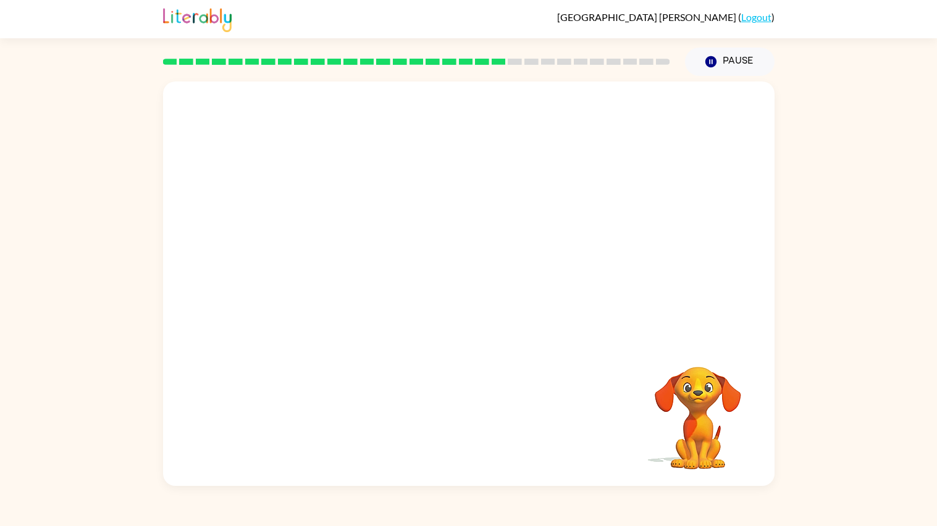
click at [327, 290] on video "Your browser must support playing .mp4 files to use Literably. Please try using…" at bounding box center [468, 211] width 611 height 259
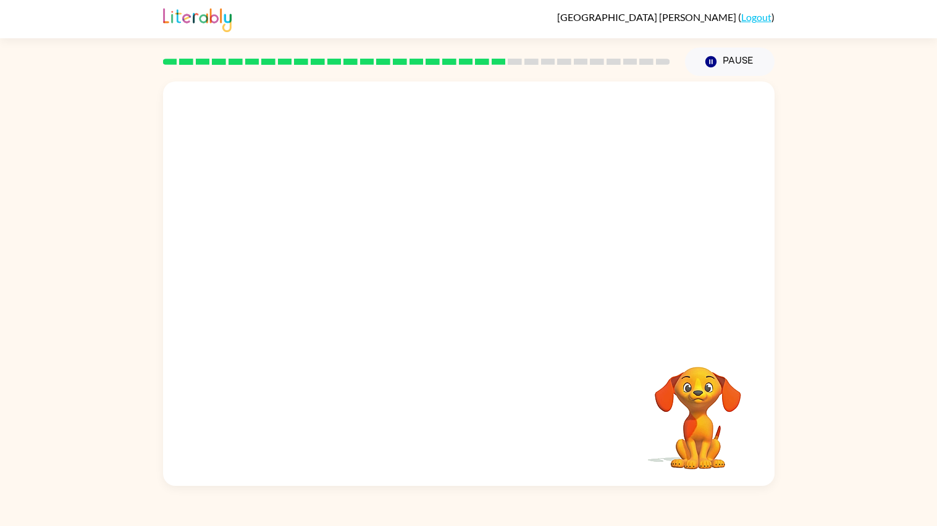
click at [327, 290] on video "Your browser must support playing .mp4 files to use Literably. Please try using…" at bounding box center [468, 211] width 611 height 259
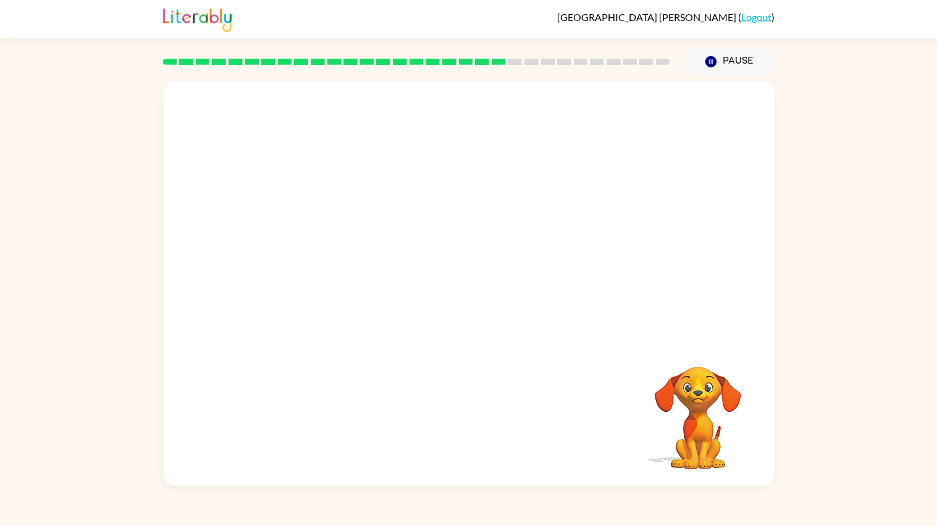
click at [327, 290] on video "Your browser must support playing .mp4 files to use Literably. Please try using…" at bounding box center [468, 211] width 611 height 259
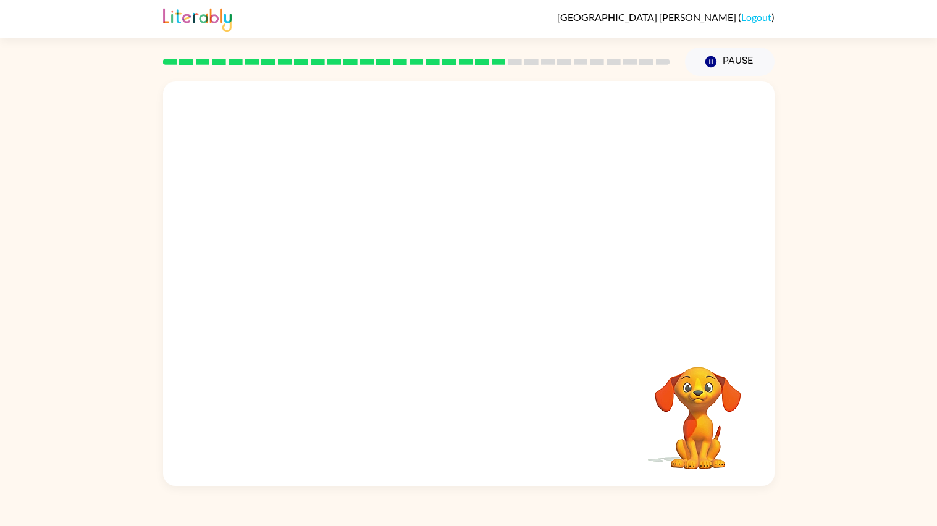
click at [327, 290] on video "Your browser must support playing .mp4 files to use Literably. Please try using…" at bounding box center [468, 211] width 611 height 259
click at [471, 298] on icon "button" at bounding box center [469, 290] width 22 height 22
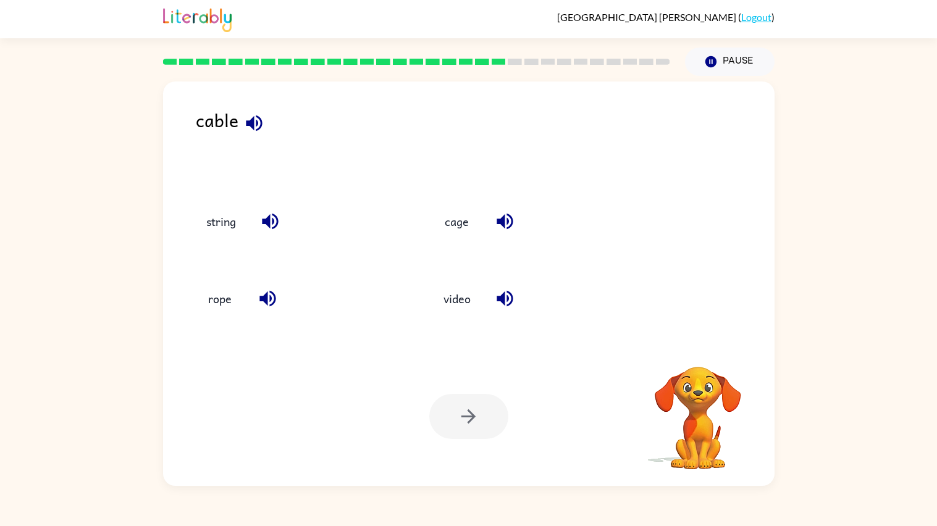
click at [471, 298] on button "video" at bounding box center [457, 298] width 52 height 33
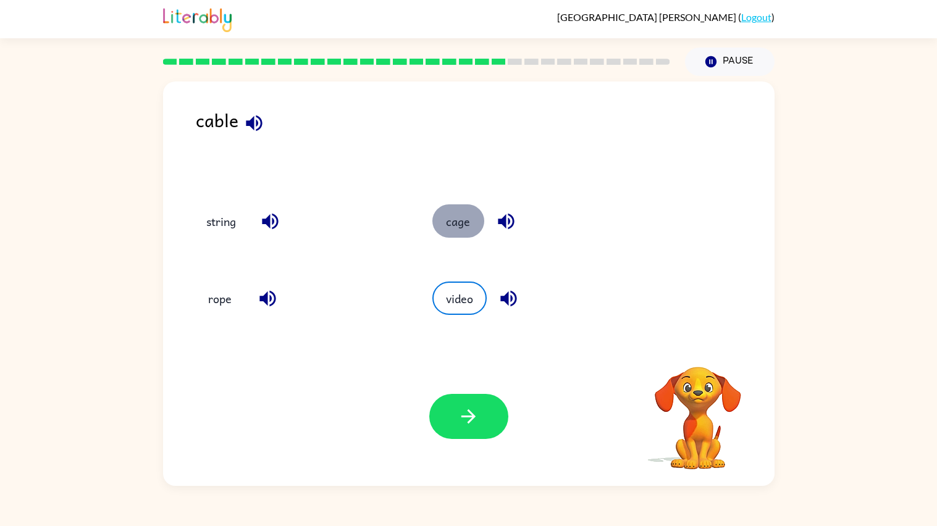
click at [465, 216] on button "cage" at bounding box center [458, 220] width 52 height 33
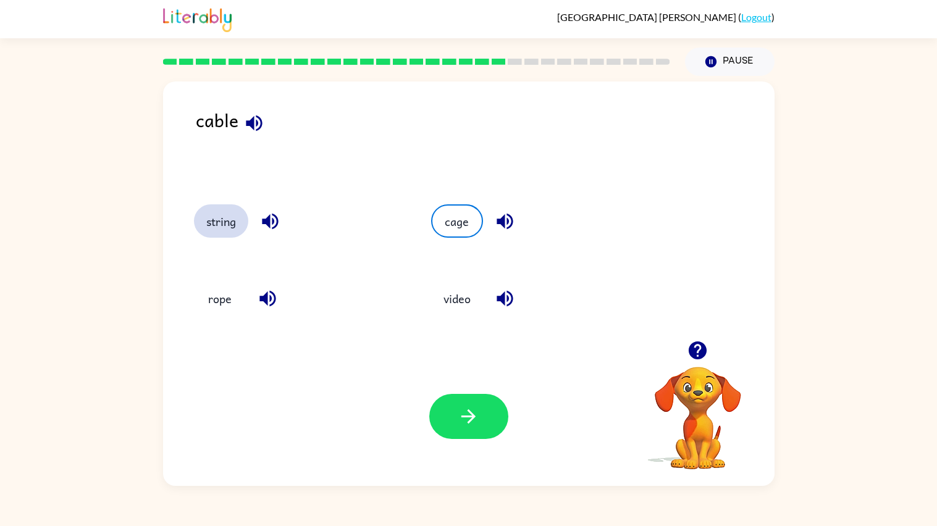
click at [229, 219] on button "string" at bounding box center [221, 220] width 54 height 33
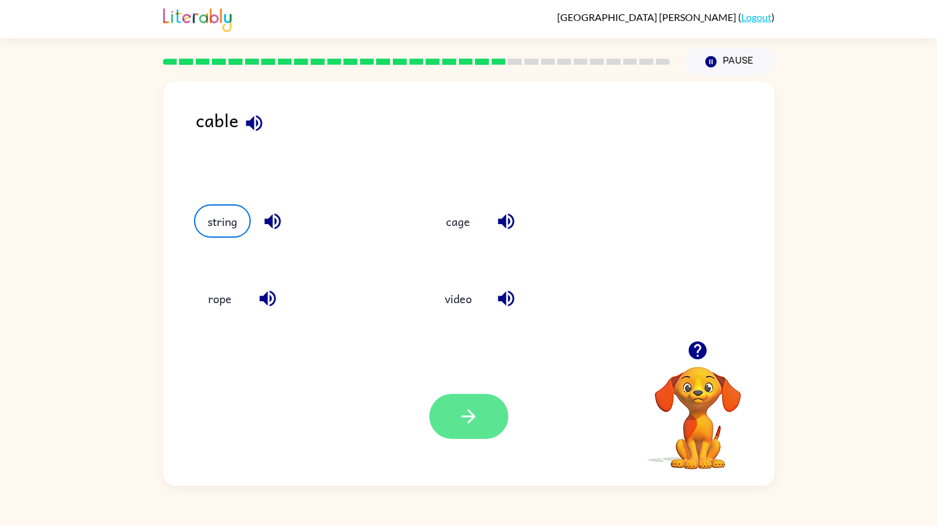
click at [481, 402] on button "button" at bounding box center [468, 416] width 79 height 45
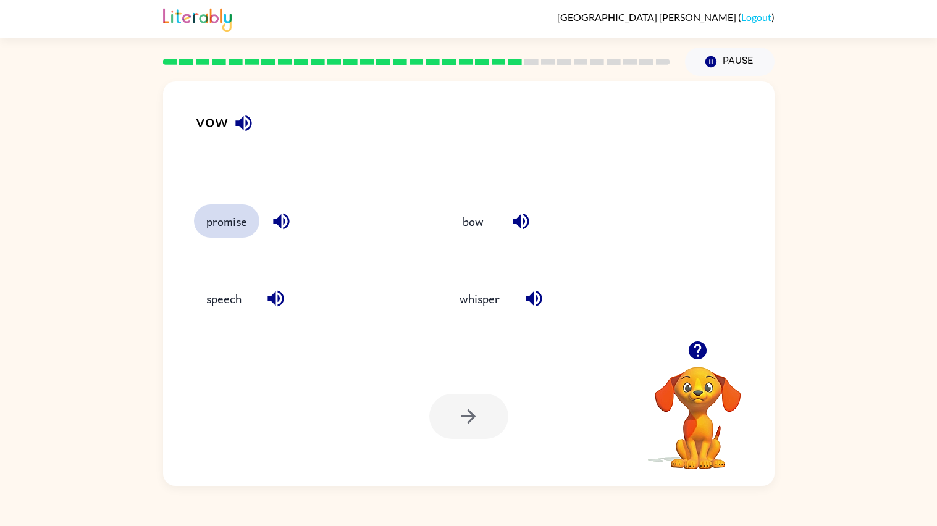
click at [248, 230] on button "promise" at bounding box center [226, 220] width 65 height 33
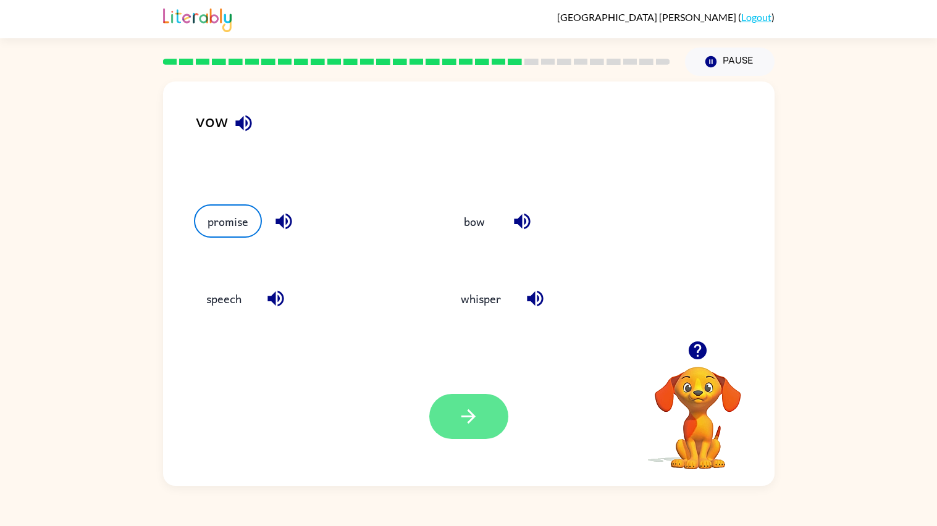
click at [462, 420] on icon "button" at bounding box center [469, 417] width 22 height 22
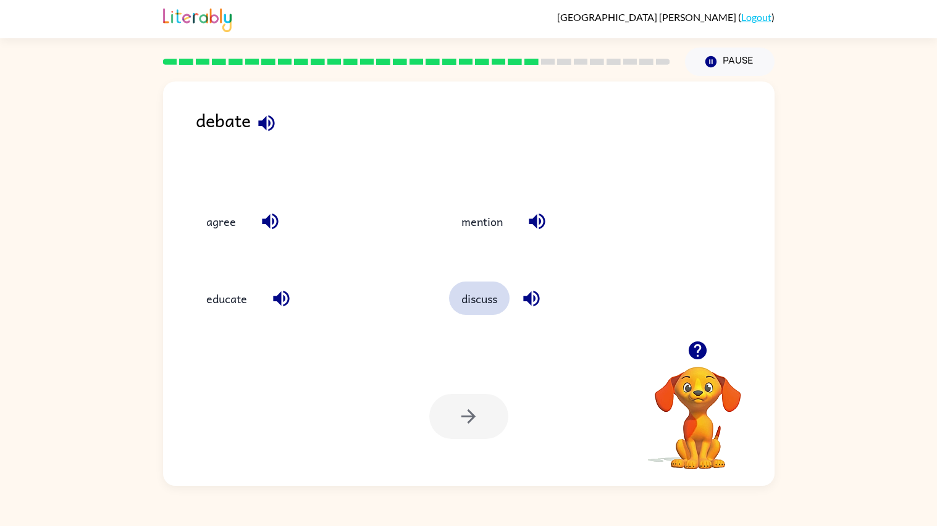
click at [461, 299] on button "discuss" at bounding box center [479, 298] width 61 height 33
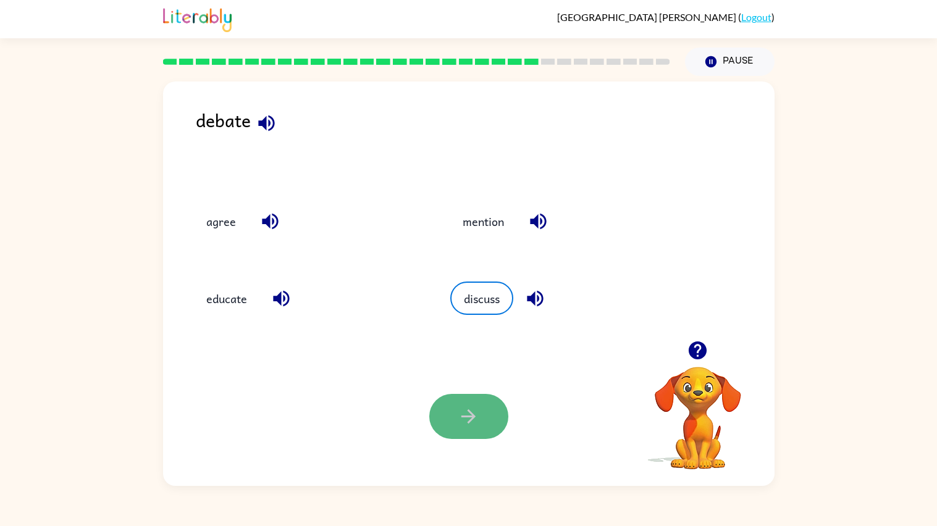
click at [463, 410] on icon "button" at bounding box center [469, 417] width 22 height 22
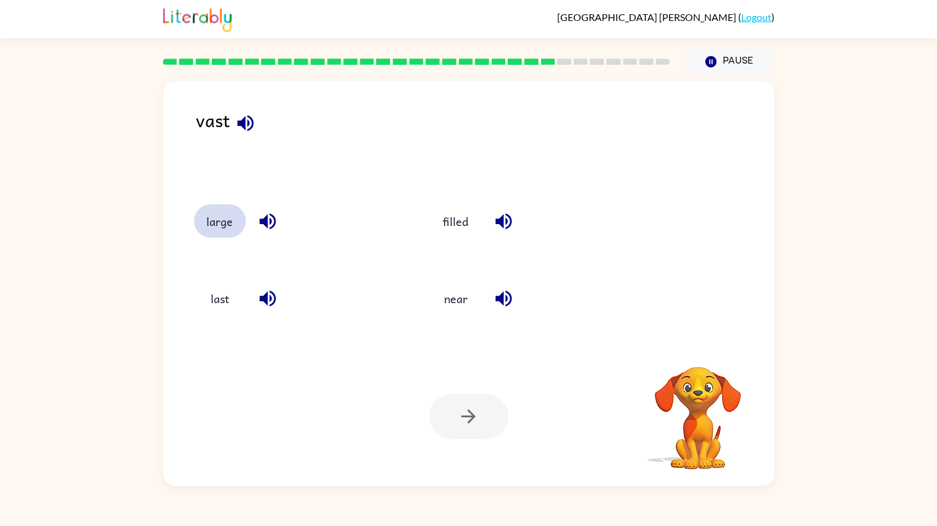
click at [216, 227] on button "large" at bounding box center [220, 220] width 52 height 33
click at [485, 424] on button "button" at bounding box center [468, 416] width 79 height 45
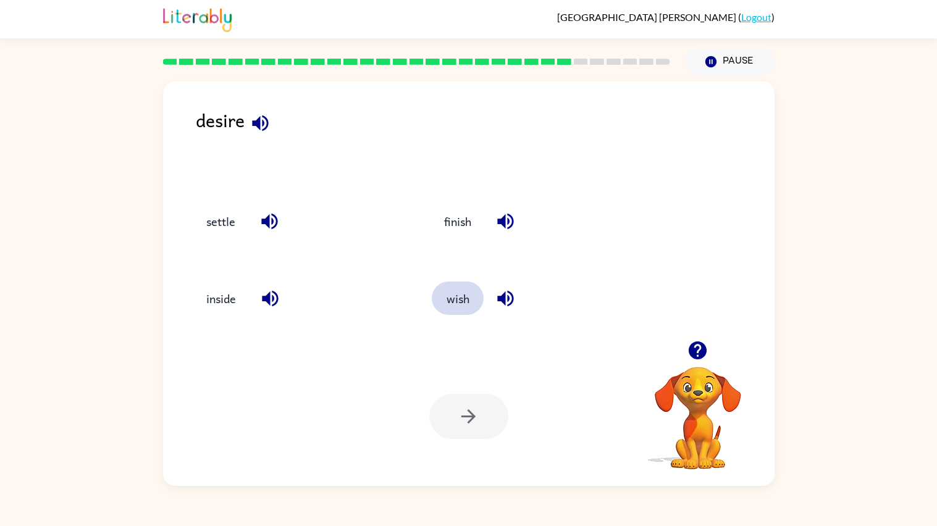
click at [451, 300] on button "wish" at bounding box center [458, 298] width 52 height 33
click at [468, 421] on icon "button" at bounding box center [469, 417] width 22 height 22
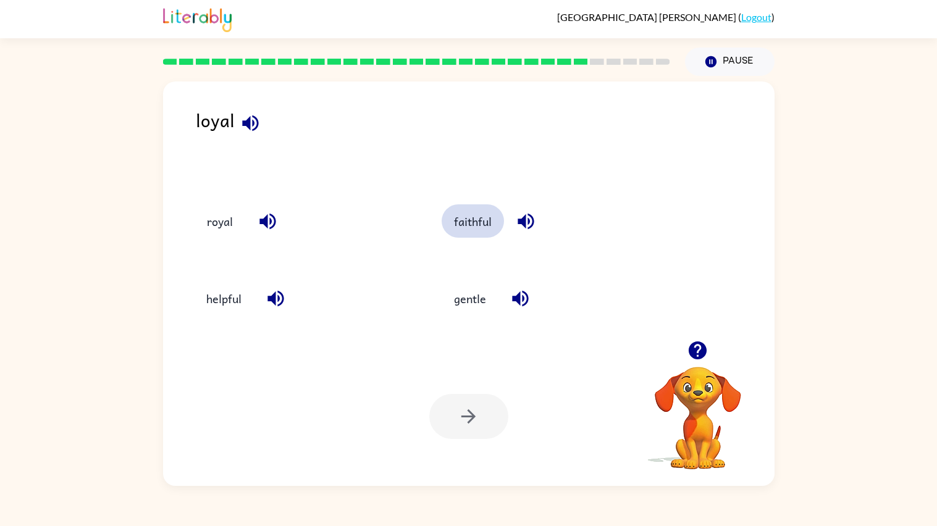
click at [457, 225] on button "faithful" at bounding box center [473, 220] width 62 height 33
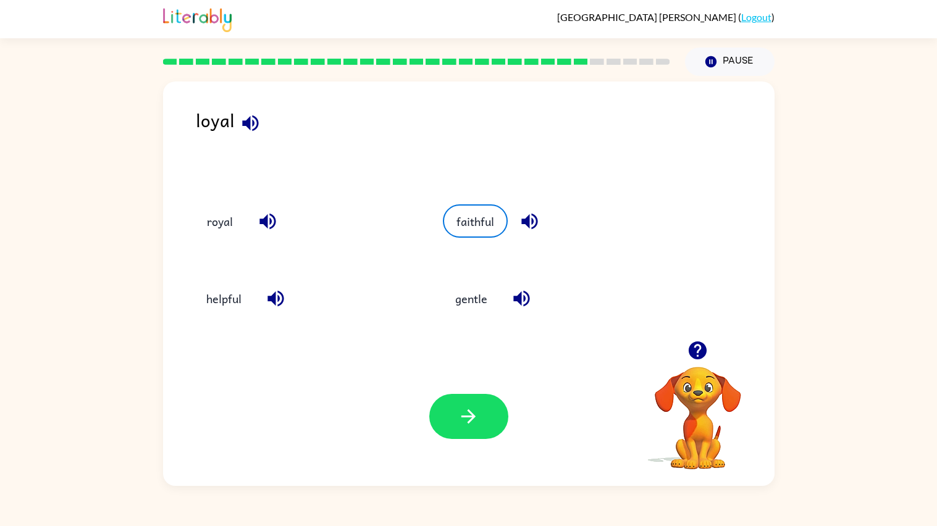
click at [470, 388] on div "Your browser must support playing .mp4 files to use Literably. Please try using…" at bounding box center [468, 416] width 611 height 139
click at [471, 409] on icon "button" at bounding box center [469, 417] width 22 height 22
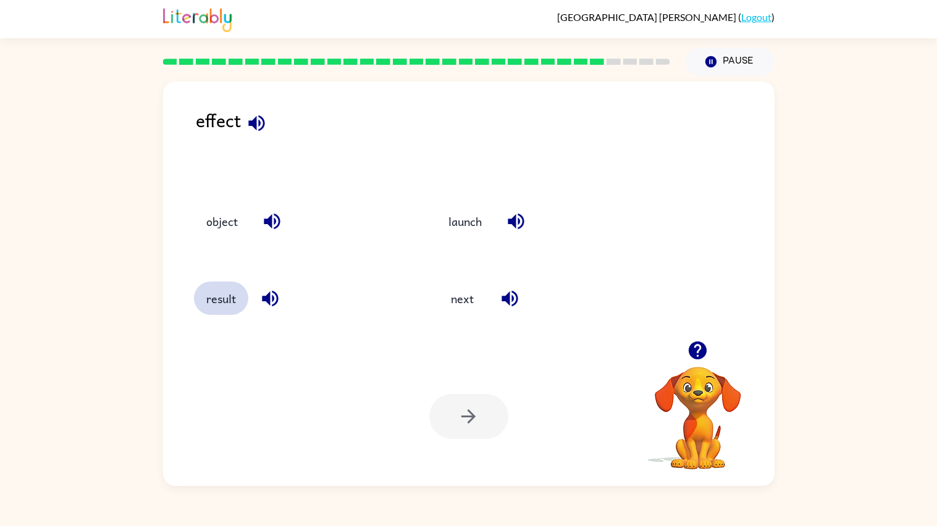
click at [227, 308] on button "result" at bounding box center [221, 298] width 54 height 33
click at [452, 421] on button "button" at bounding box center [468, 416] width 79 height 45
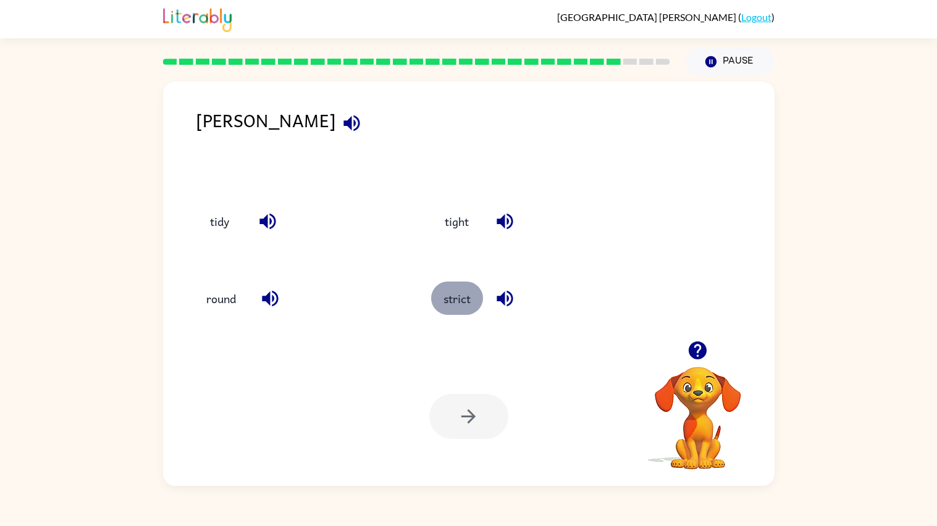
click at [466, 293] on button "strict" at bounding box center [457, 298] width 52 height 33
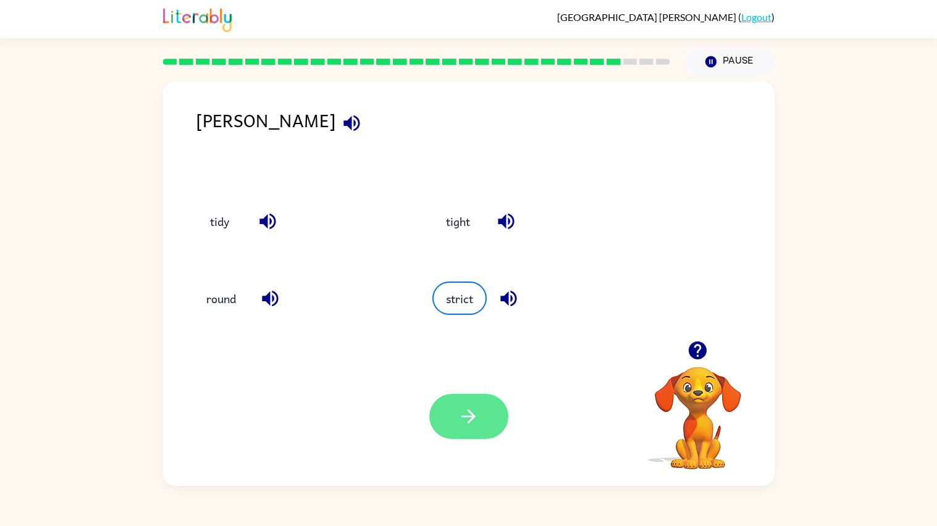
click at [463, 417] on icon "button" at bounding box center [468, 416] width 14 height 14
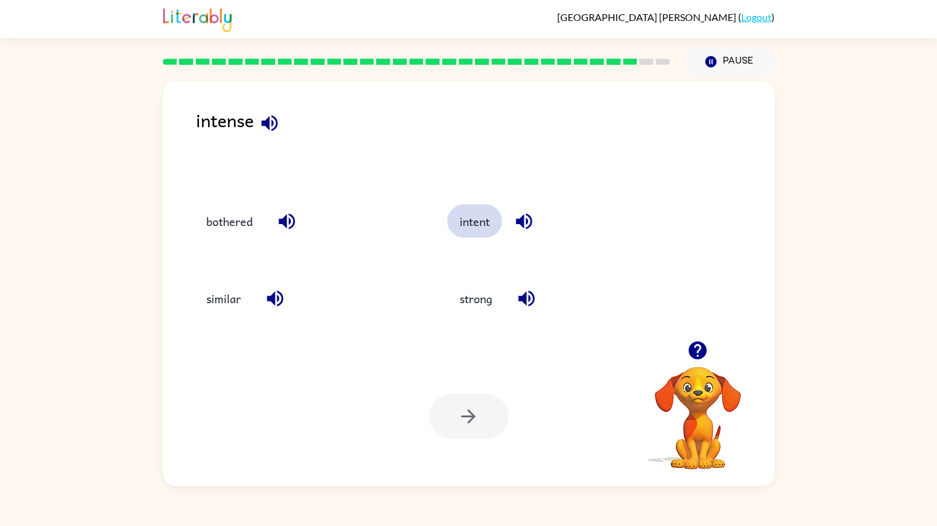
click at [487, 213] on button "intent" at bounding box center [474, 220] width 55 height 33
click at [481, 416] on button "button" at bounding box center [468, 416] width 79 height 45
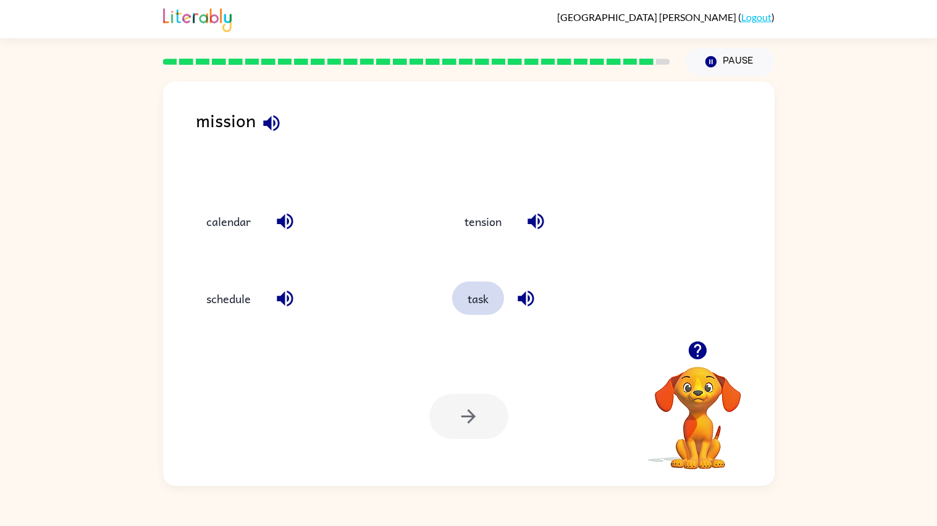
click at [491, 312] on button "task" at bounding box center [478, 298] width 52 height 33
click at [489, 405] on button "button" at bounding box center [468, 416] width 79 height 45
